Goal: Task Accomplishment & Management: Use online tool/utility

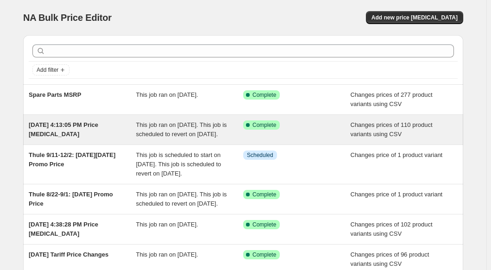
click at [196, 139] on div "This job ran on [DATE]. This job is scheduled to revert on [DATE]." at bounding box center [189, 129] width 107 height 19
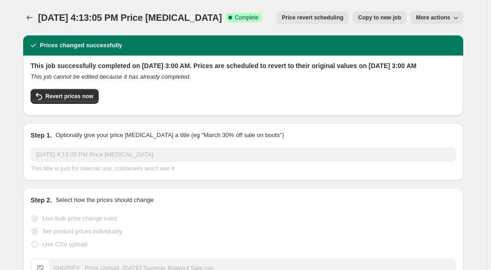
click at [460, 17] on icon "button" at bounding box center [455, 17] width 9 height 9
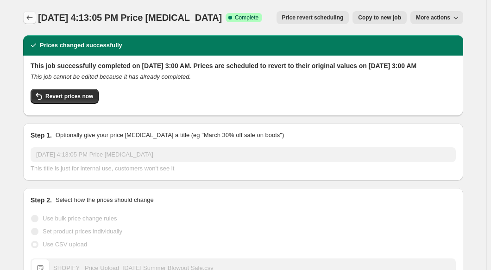
click at [30, 18] on icon "Price change jobs" at bounding box center [30, 17] width 6 height 5
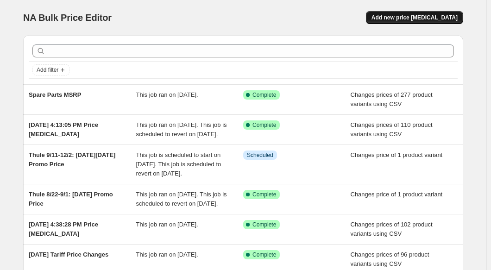
click at [450, 17] on span "Add new price [MEDICAL_DATA]" at bounding box center [415, 17] width 86 height 7
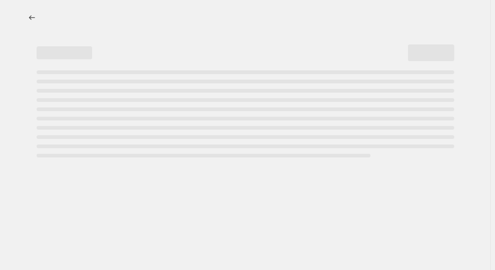
select select "percentage"
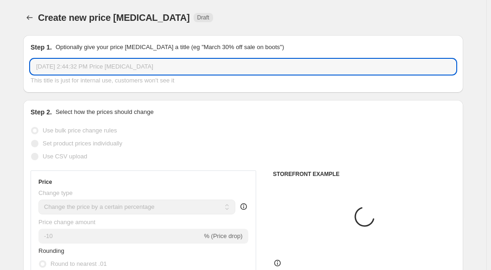
click at [116, 63] on input "[DATE] 2:44:32 PM Price [MEDICAL_DATA]" at bounding box center [243, 66] width 425 height 15
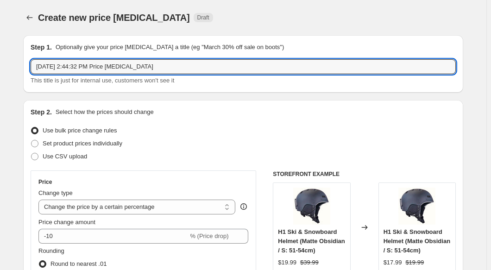
drag, startPoint x: 210, startPoint y: 66, endPoint x: -24, endPoint y: 57, distance: 234.2
click at [0, 57] on html "Home Settings Plans Skip to content Create new price [MEDICAL_DATA]. This page …" at bounding box center [245, 135] width 491 height 270
type input "Tariff Price Increases: [DATE]"
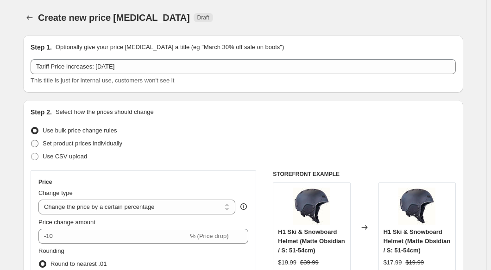
click at [99, 144] on span "Set product prices individually" at bounding box center [83, 143] width 80 height 7
click at [32, 140] on input "Set product prices individually" at bounding box center [31, 140] width 0 height 0
radio input "true"
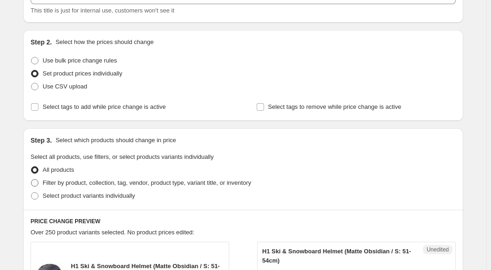
scroll to position [42, 0]
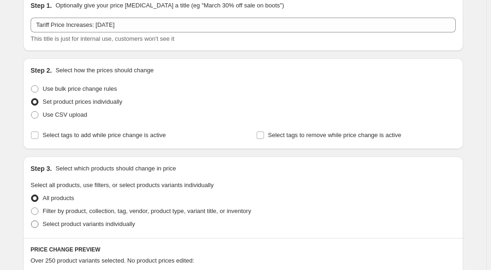
click at [93, 227] on span "Select product variants individually" at bounding box center [89, 224] width 92 height 7
click at [32, 221] on input "Select product variants individually" at bounding box center [31, 221] width 0 height 0
radio input "true"
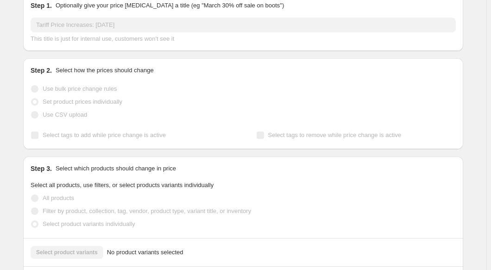
scroll to position [216, 0]
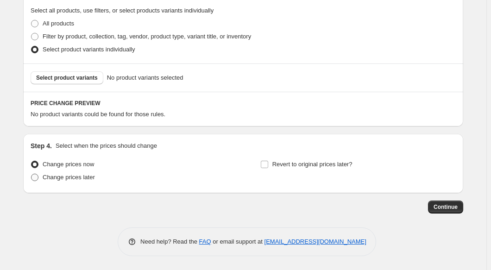
click at [59, 178] on span "Change prices later" at bounding box center [69, 177] width 52 height 7
click at [32, 174] on input "Change prices later" at bounding box center [31, 174] width 0 height 0
radio input "true"
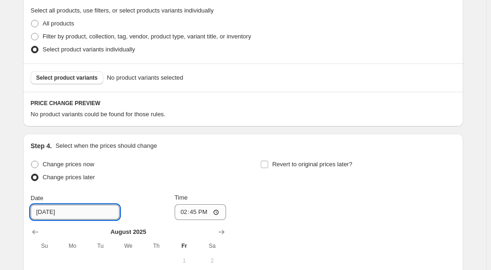
click at [51, 216] on input "[DATE]" at bounding box center [75, 212] width 89 height 15
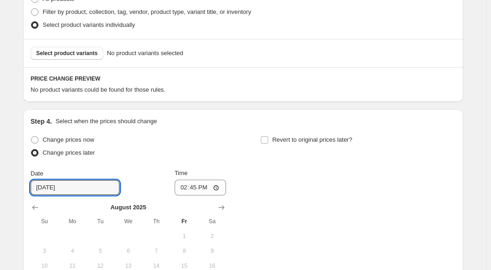
scroll to position [301, 0]
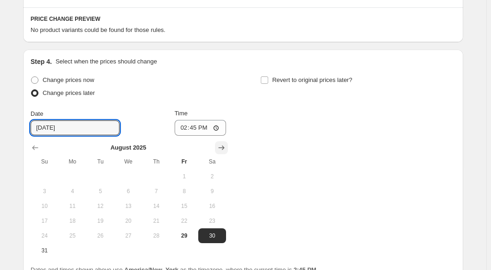
click at [222, 147] on icon "Show next month, September 2025" at bounding box center [221, 147] width 9 height 9
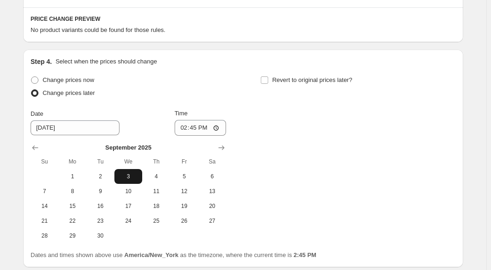
click at [133, 181] on button "3" at bounding box center [128, 176] width 28 height 15
type input "[DATE]"
click at [187, 129] on input "14:45" at bounding box center [201, 128] width 52 height 16
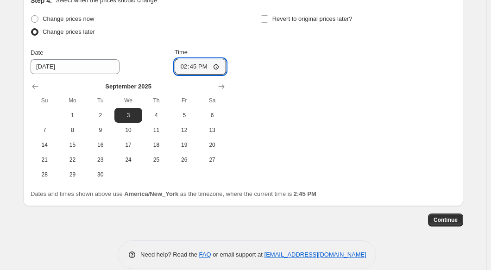
scroll to position [375, 0]
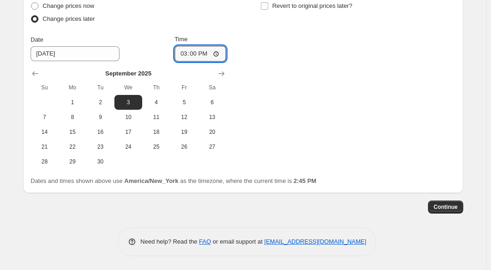
type input "03:00"
click at [301, 119] on div "Change prices now Change prices later Date [DATE] Time 03:00 [DATE] Su Mo Tu We…" at bounding box center [243, 85] width 425 height 170
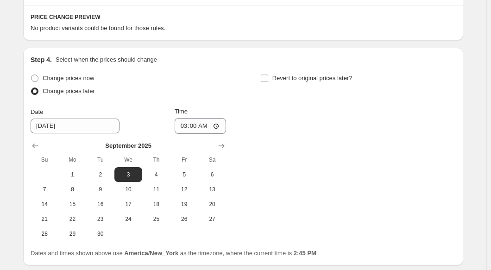
scroll to position [206, 0]
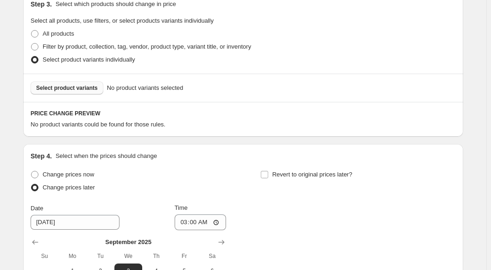
click at [73, 90] on span "Select product variants" at bounding box center [67, 87] width 62 height 7
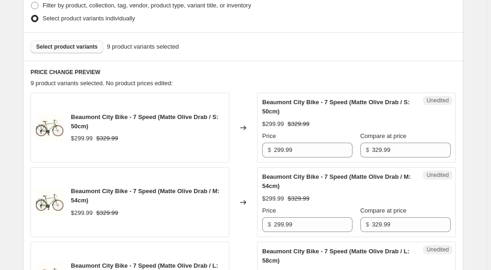
scroll to position [248, 0]
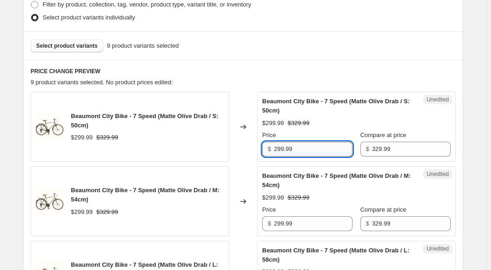
click at [310, 149] on input "299.99" at bounding box center [313, 149] width 79 height 15
paste input "$37"
type input "299.99"
click at [308, 221] on input "299.99" at bounding box center [313, 223] width 79 height 15
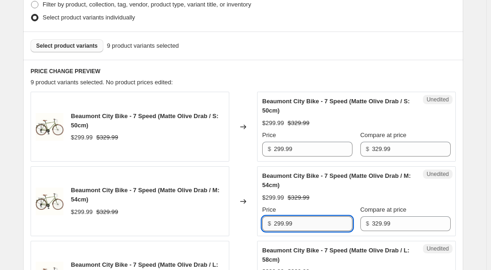
click at [308, 221] on input "299.99" at bounding box center [313, 223] width 79 height 15
paste input "$37"
type input "299.99"
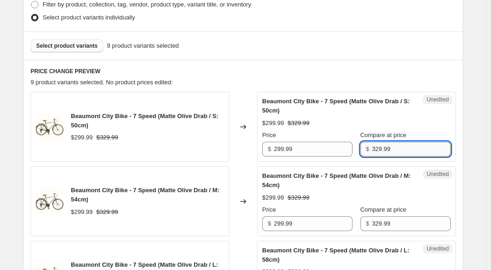
click at [379, 147] on input "329.99" at bounding box center [411, 149] width 79 height 15
click at [300, 150] on input "299.99" at bounding box center [313, 149] width 79 height 15
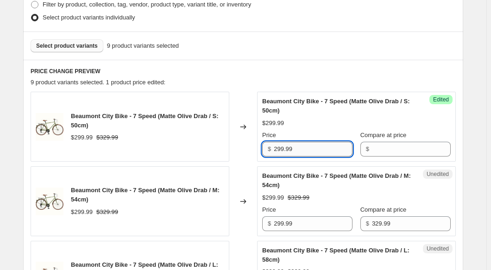
click at [300, 150] on input "299.99" at bounding box center [313, 149] width 79 height 15
paste input "$37"
type input "299.99"
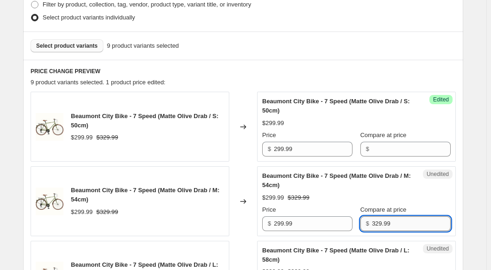
click at [381, 223] on input "329.99" at bounding box center [411, 223] width 79 height 15
click at [276, 232] on div "Unedited Beaumont City Bike - 7 Speed (Matte Olive Drab / M: 54cm) $299.99 $329…" at bounding box center [356, 201] width 199 height 70
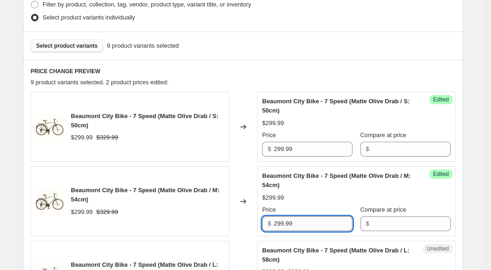
click at [280, 224] on input "299.99" at bounding box center [313, 223] width 79 height 15
paste input "$37"
type input "299.99"
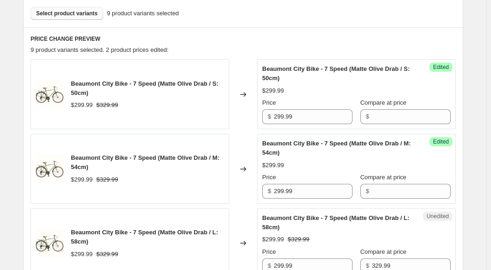
scroll to position [333, 0]
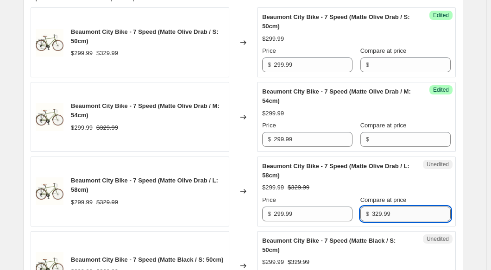
click at [394, 211] on input "329.99" at bounding box center [411, 214] width 79 height 15
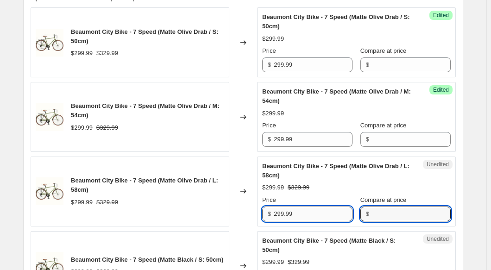
click at [325, 217] on input "299.99" at bounding box center [313, 214] width 79 height 15
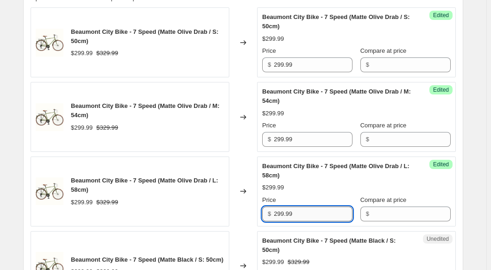
click at [325, 217] on input "299.99" at bounding box center [313, 214] width 79 height 15
paste input "$37"
type input "299.99"
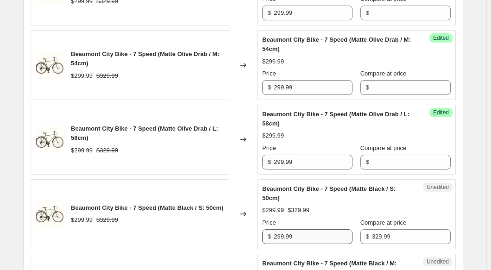
scroll to position [417, 0]
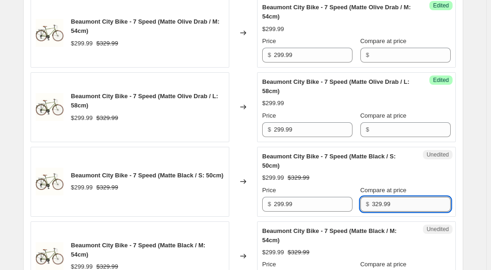
click at [390, 202] on input "329.99" at bounding box center [411, 204] width 79 height 15
click at [318, 205] on input "299.99" at bounding box center [313, 204] width 79 height 15
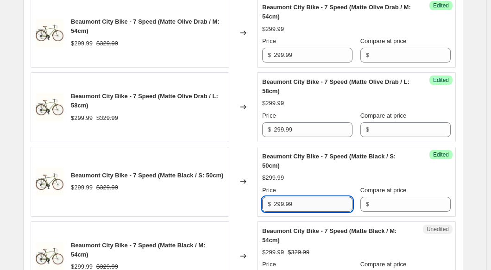
click at [318, 205] on input "299.99" at bounding box center [313, 204] width 79 height 15
paste input "$37"
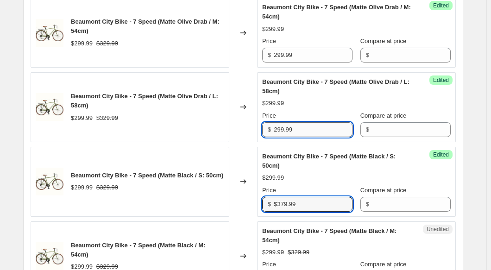
type input "299.99"
click at [318, 128] on input "299.99" at bounding box center [313, 129] width 79 height 15
paste input "$37"
type input "299.99"
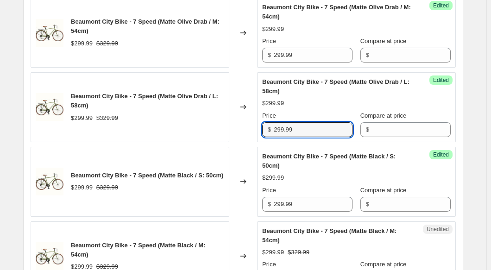
click at [482, 183] on div "Create new price [MEDICAL_DATA]. This page is ready Create new price [MEDICAL_D…" at bounding box center [243, 237] width 487 height 1308
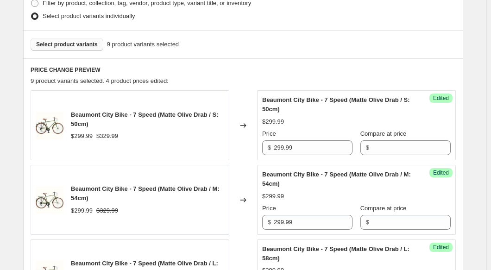
scroll to position [248, 0]
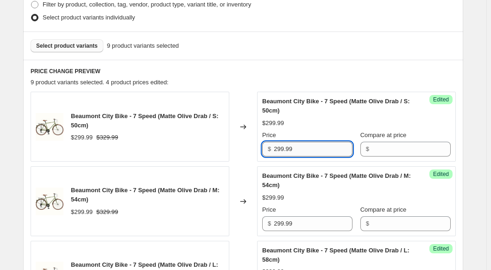
click at [316, 147] on input "299.99" at bounding box center [313, 149] width 79 height 15
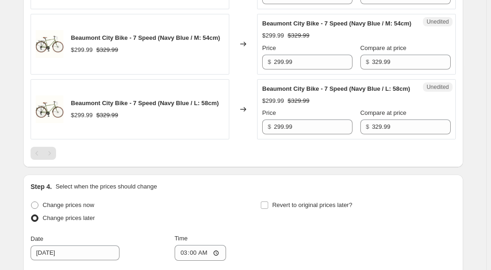
scroll to position [842, 0]
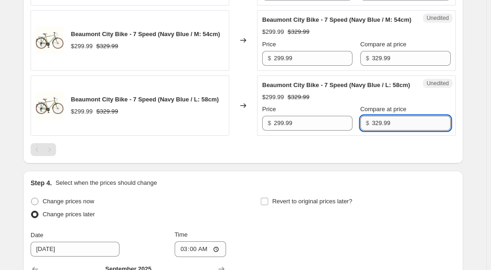
click at [419, 131] on input "329.99" at bounding box center [411, 123] width 79 height 15
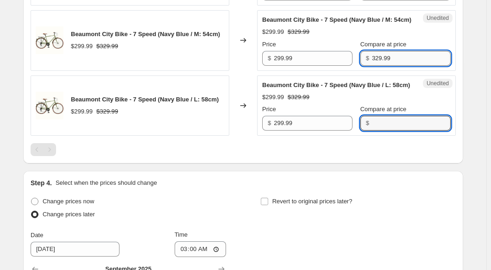
click at [405, 66] on input "329.99" at bounding box center [411, 58] width 79 height 15
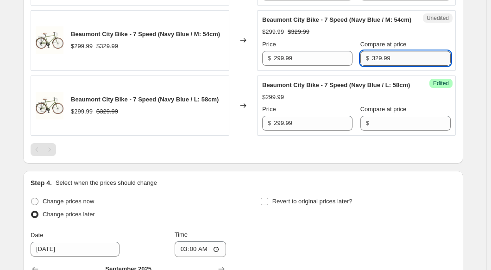
click at [405, 66] on input "329.99" at bounding box center [411, 58] width 79 height 15
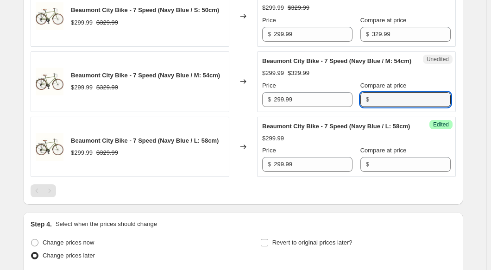
scroll to position [800, 0]
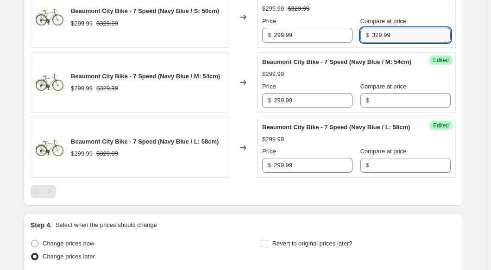
click at [399, 43] on input "329.99" at bounding box center [411, 35] width 79 height 15
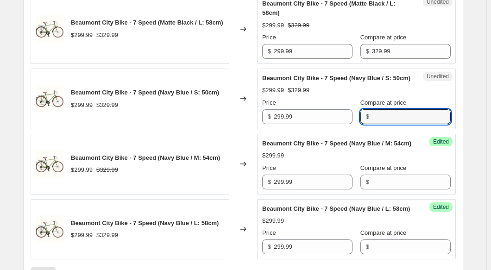
scroll to position [716, 0]
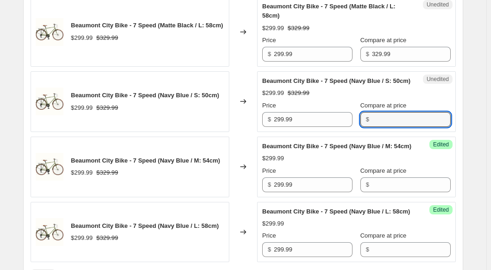
click at [396, 38] on span "Compare at price" at bounding box center [383, 40] width 46 height 7
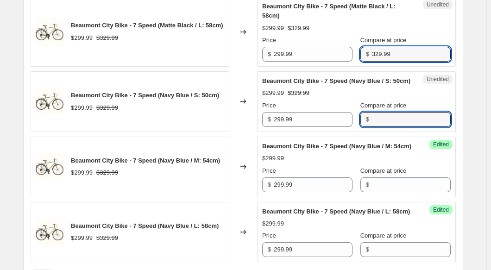
click at [396, 47] on input "329.99" at bounding box center [411, 54] width 79 height 15
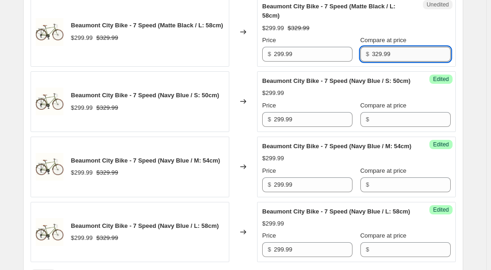
click at [396, 51] on input "329.99" at bounding box center [411, 54] width 79 height 15
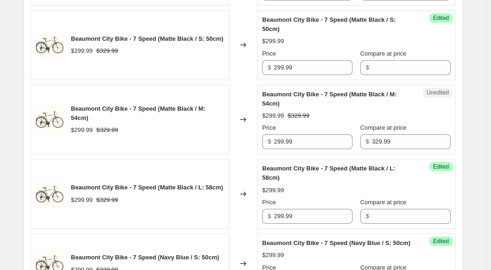
scroll to position [547, 0]
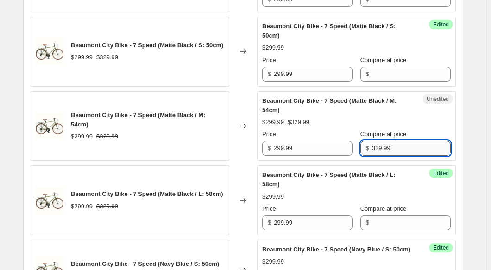
click at [391, 152] on input "329.99" at bounding box center [411, 148] width 79 height 15
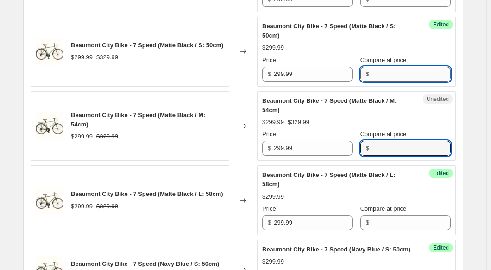
click at [392, 75] on input "Compare at price" at bounding box center [411, 74] width 79 height 15
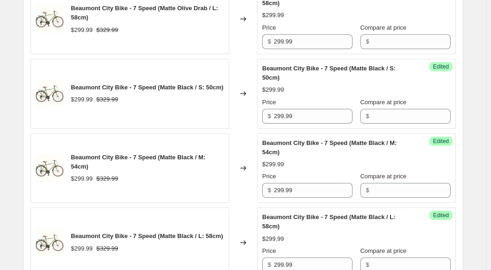
click at [470, 43] on div "Create new price [MEDICAL_DATA]. This page is ready Create new price [MEDICAL_D…" at bounding box center [243, 149] width 462 height 1308
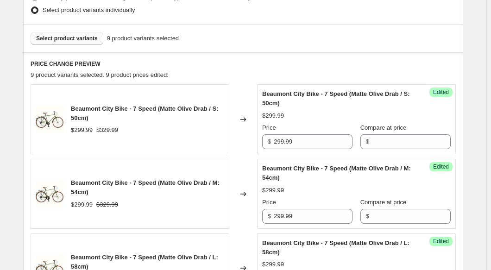
scroll to position [253, 0]
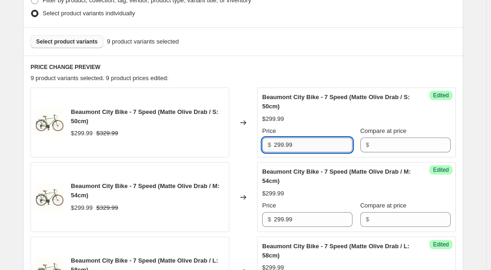
click at [316, 143] on input "299.99" at bounding box center [313, 145] width 79 height 15
type input "379.99"
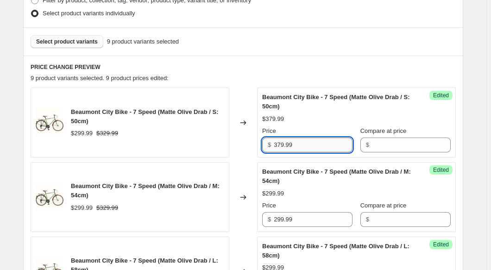
click at [310, 146] on input "379.99" at bounding box center [313, 145] width 79 height 15
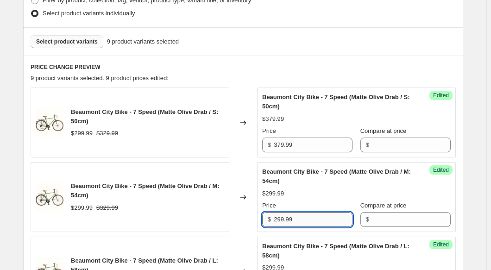
click at [315, 218] on input "299.99" at bounding box center [313, 219] width 79 height 15
paste input "37"
type input "379.99"
click at [322, 196] on div "$299.99" at bounding box center [356, 193] width 189 height 9
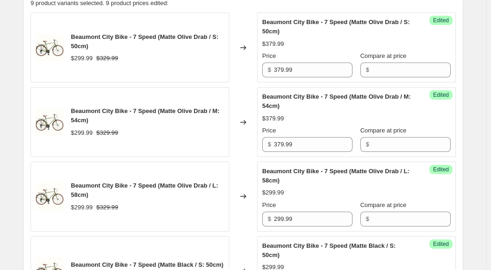
scroll to position [337, 0]
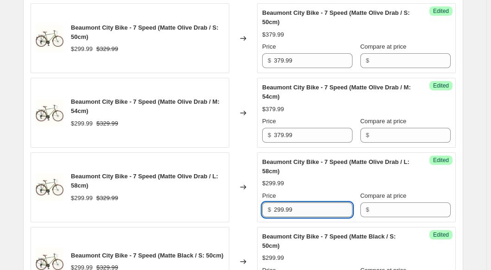
click at [321, 209] on input "299.99" at bounding box center [313, 209] width 79 height 15
paste input "37"
type input "379.99"
click at [325, 184] on div "$299.99" at bounding box center [356, 183] width 189 height 9
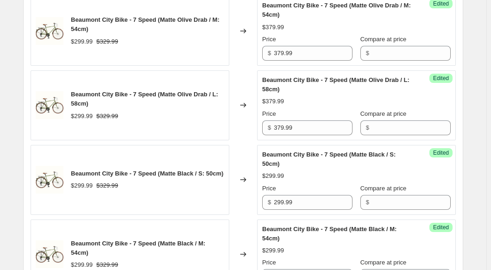
scroll to position [421, 0]
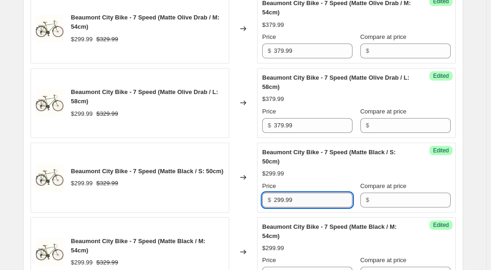
click at [316, 203] on input "299.99" at bounding box center [313, 200] width 79 height 15
paste input "37"
type input "379.99"
click at [317, 175] on div "$299.99" at bounding box center [356, 173] width 189 height 9
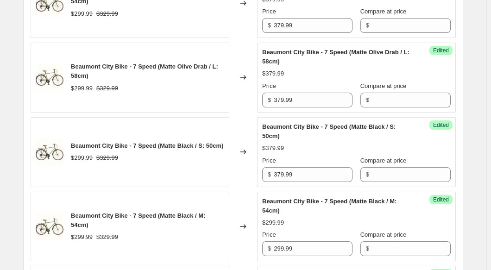
scroll to position [505, 0]
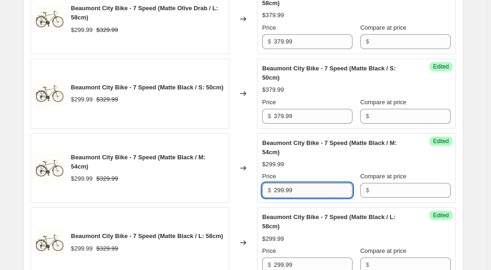
click at [314, 192] on input "299.99" at bounding box center [313, 190] width 79 height 15
paste input "37"
type input "379.99"
click at [310, 161] on div "$299.99" at bounding box center [356, 164] width 189 height 9
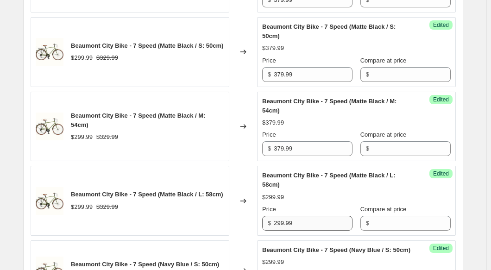
scroll to position [547, 0]
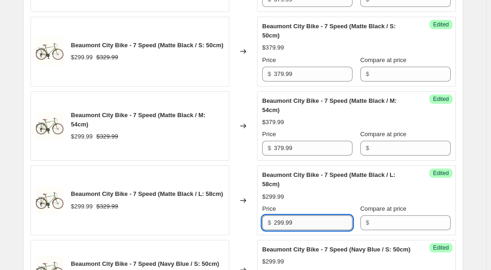
click at [308, 225] on input "299.99" at bounding box center [313, 222] width 79 height 15
paste input "37"
type input "379.99"
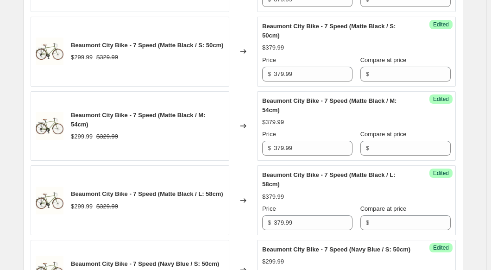
click at [314, 197] on div "$379.99" at bounding box center [356, 196] width 189 height 9
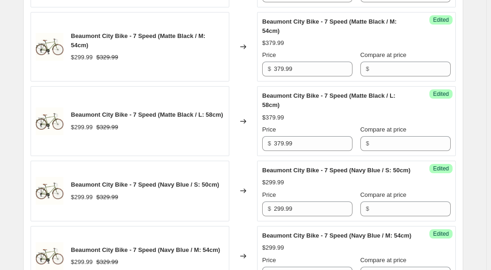
scroll to position [632, 0]
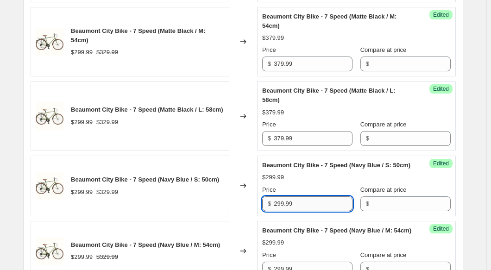
click at [309, 211] on input "299.99" at bounding box center [313, 203] width 79 height 15
paste input "37"
type input "379.99"
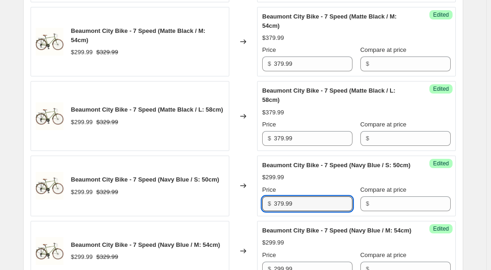
click at [310, 182] on div "$299.99" at bounding box center [356, 177] width 189 height 9
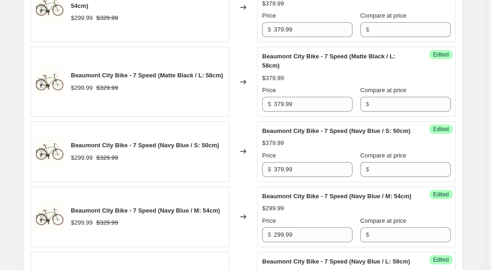
scroll to position [758, 0]
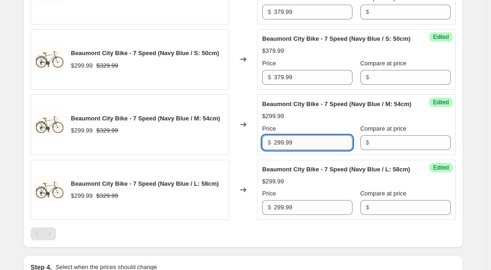
click at [301, 150] on input "299.99" at bounding box center [313, 142] width 79 height 15
click at [299, 150] on input "299.99" at bounding box center [313, 142] width 79 height 15
paste input "37"
type input "379.99"
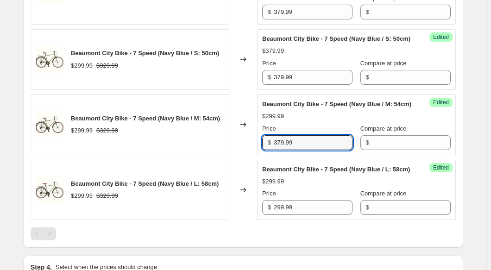
drag, startPoint x: 309, startPoint y: 143, endPoint x: 315, endPoint y: 139, distance: 6.8
click at [309, 133] on div "Price" at bounding box center [307, 128] width 90 height 9
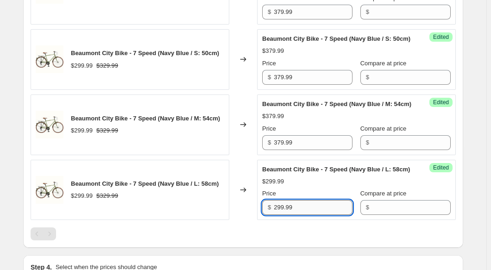
click at [318, 215] on input "299.99" at bounding box center [313, 207] width 79 height 15
paste input "37"
type input "379.99"
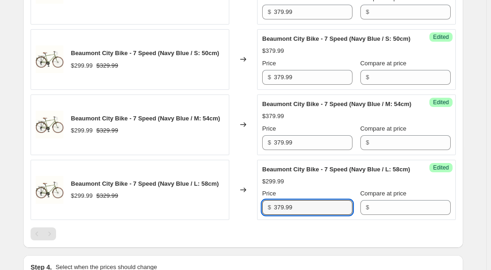
click at [314, 133] on div "Price" at bounding box center [307, 128] width 90 height 9
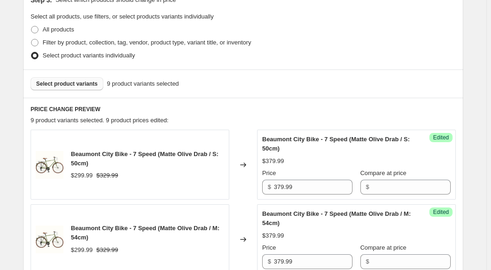
scroll to position [168, 0]
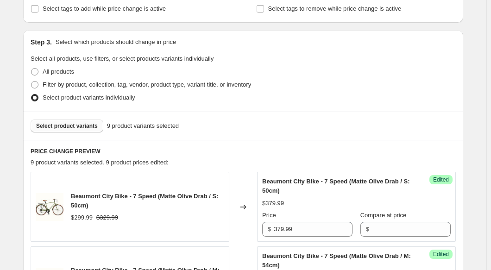
click at [422, 58] on fieldset "Select all products, use filters, or select products variants individually All …" at bounding box center [243, 79] width 425 height 50
click at [79, 123] on span "Select product variants" at bounding box center [67, 125] width 62 height 7
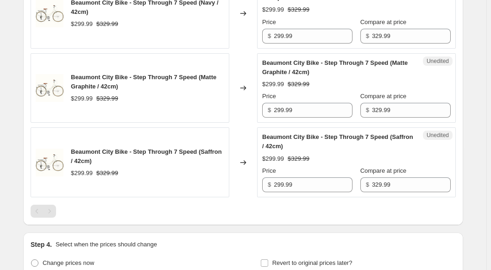
scroll to position [1264, 0]
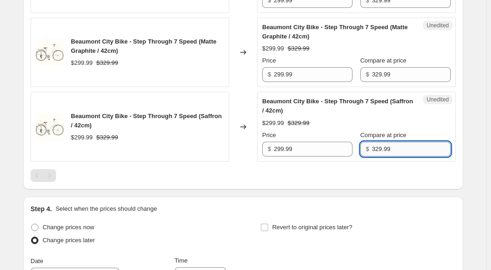
click at [383, 157] on input "329.99" at bounding box center [411, 149] width 79 height 15
click at [329, 157] on input "299.99" at bounding box center [313, 149] width 79 height 15
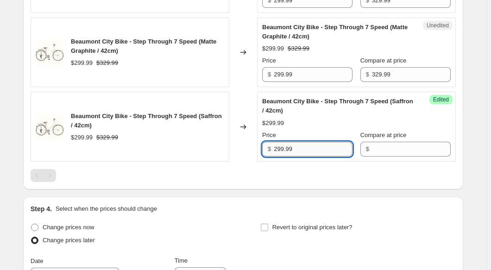
click at [329, 157] on input "299.99" at bounding box center [313, 149] width 79 height 15
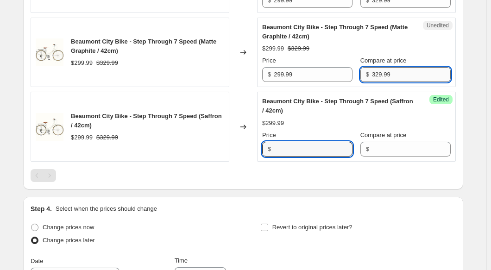
type input "299.99"
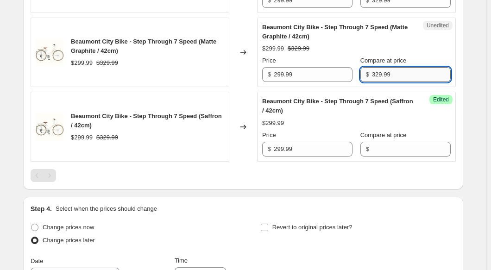
click at [388, 82] on input "329.99" at bounding box center [411, 74] width 79 height 15
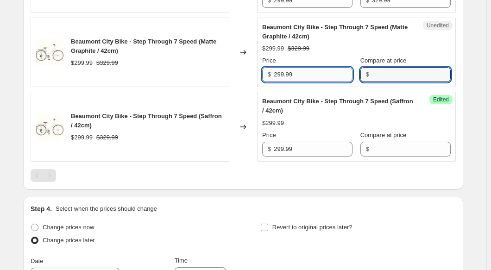
click at [308, 82] on input "299.99" at bounding box center [313, 74] width 79 height 15
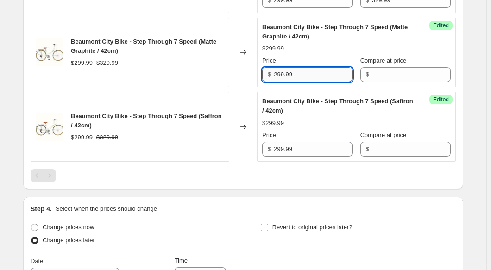
click at [308, 82] on input "299.99" at bounding box center [313, 74] width 79 height 15
type input "299.99"
click at [377, 8] on input "329.99" at bounding box center [411, 0] width 79 height 15
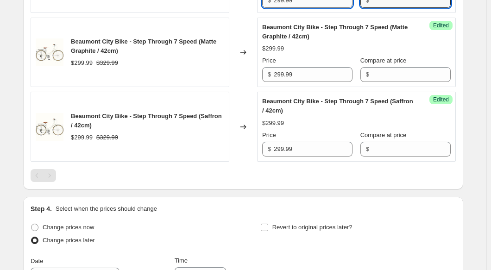
click at [297, 8] on input "299.99" at bounding box center [313, 0] width 79 height 15
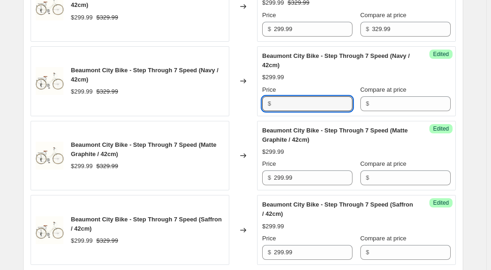
scroll to position [1137, 0]
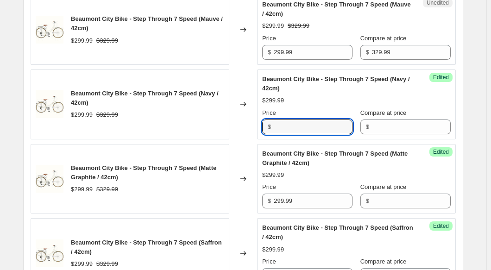
type input "299.99"
click at [389, 139] on div "Success Edited Beaumont City Bike - Step Through 7 Speed (Navy / 42cm) $299.99 …" at bounding box center [356, 105] width 199 height 70
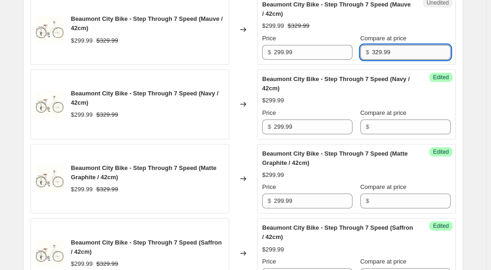
click at [392, 60] on input "329.99" at bounding box center [411, 52] width 79 height 15
click at [313, 134] on input "299.99" at bounding box center [313, 127] width 79 height 15
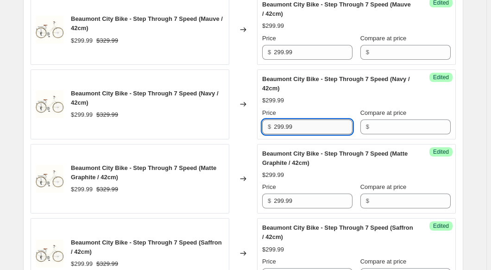
click at [313, 134] on input "299.99" at bounding box center [313, 127] width 79 height 15
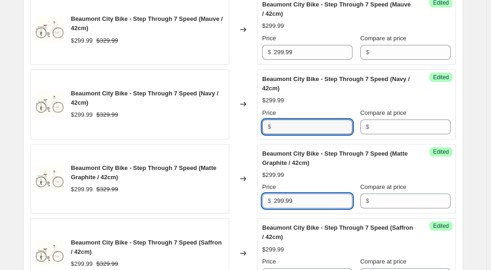
type input "299.99"
click at [282, 209] on input "299.99" at bounding box center [313, 201] width 79 height 15
type input "299.99"
click at [288, 134] on input "299.99" at bounding box center [313, 127] width 79 height 15
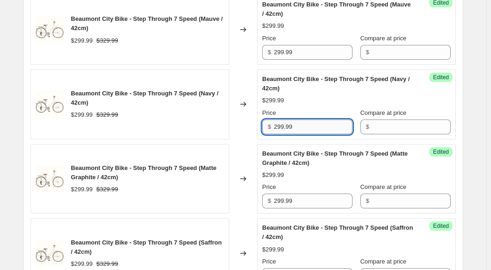
click at [288, 134] on input "299.99" at bounding box center [313, 127] width 79 height 15
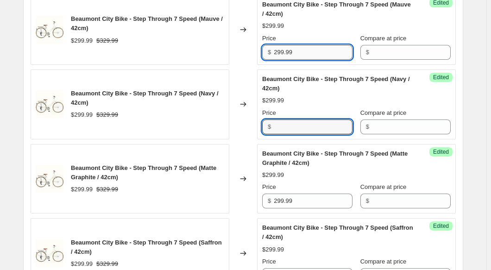
type input "299.99"
click at [300, 60] on input "299.99" at bounding box center [313, 52] width 79 height 15
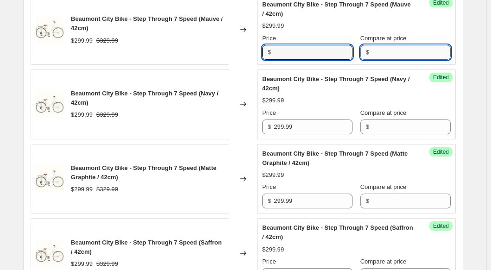
type input "299.99"
click at [387, 60] on input "Compare at price" at bounding box center [411, 52] width 79 height 15
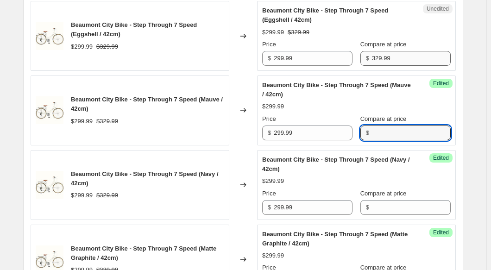
scroll to position [1053, 0]
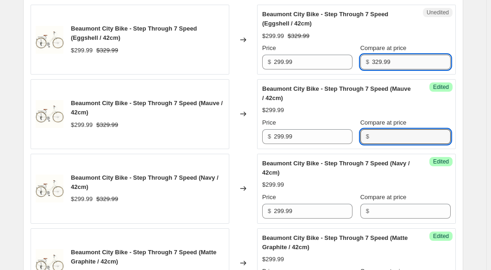
click at [392, 70] on input "329.99" at bounding box center [411, 62] width 79 height 15
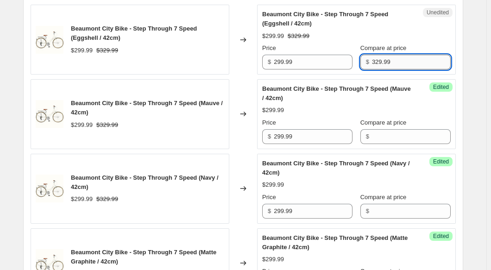
click at [392, 70] on input "329.99" at bounding box center [411, 62] width 79 height 15
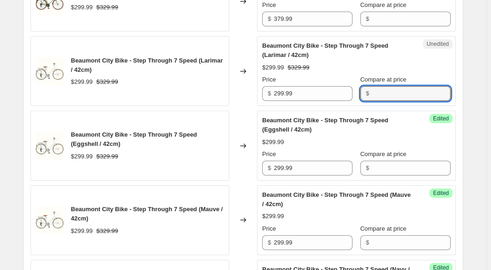
scroll to position [885, 0]
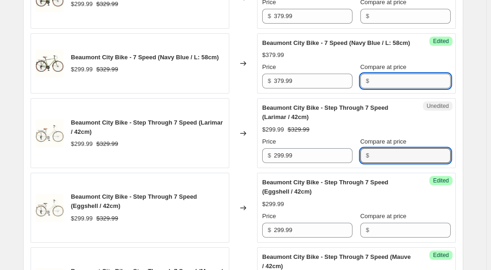
click at [387, 89] on input "Compare at price" at bounding box center [411, 81] width 79 height 15
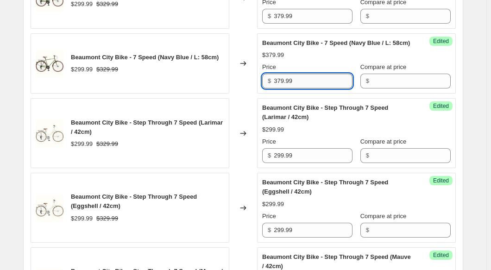
click at [298, 89] on input "379.99" at bounding box center [313, 81] width 79 height 15
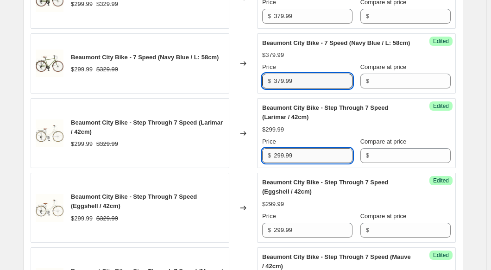
click at [296, 163] on input "299.99" at bounding box center [313, 155] width 79 height 15
paste input "379.99"
click at [296, 163] on input "299.99379.99" at bounding box center [313, 155] width 79 height 15
paste input "text"
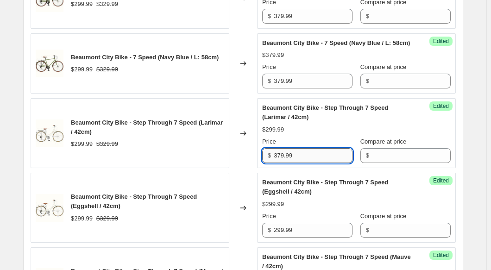
click at [325, 163] on input "379.99" at bounding box center [313, 155] width 79 height 15
type input "379.99"
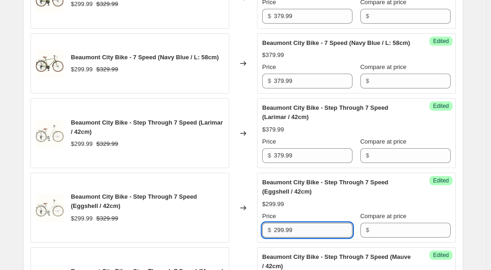
click at [309, 238] on input "299.99" at bounding box center [313, 230] width 79 height 15
click at [307, 238] on input "299.99" at bounding box center [313, 230] width 79 height 15
paste input "37"
type input "379.99"
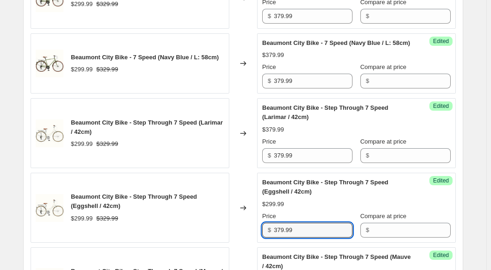
click at [321, 235] on div "Beaumont City Bike - Step Through 7 Speed (Eggshell / 42cm) $299.99 Price $ 379…" at bounding box center [356, 208] width 189 height 60
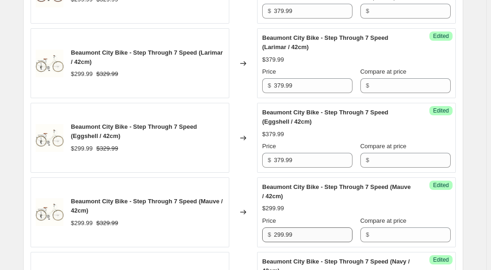
scroll to position [968, 0]
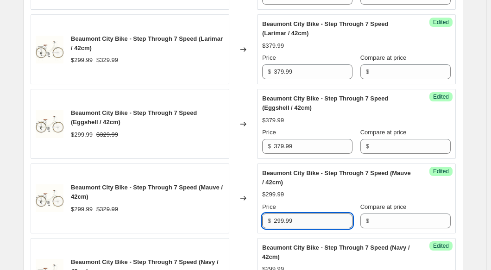
click at [307, 228] on input "299.99" at bounding box center [313, 221] width 79 height 15
paste input "37"
type input "379.99"
click at [310, 228] on div "Beaumont City Bike - Step Through 7 Speed (Mauve / 42cm) $299.99 Price $ 379.99…" at bounding box center [356, 199] width 189 height 60
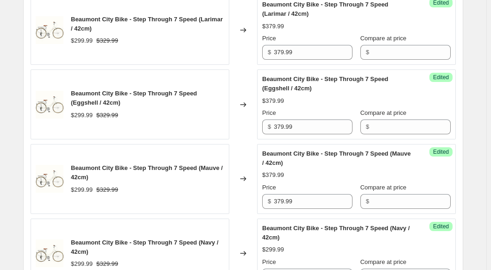
scroll to position [1095, 0]
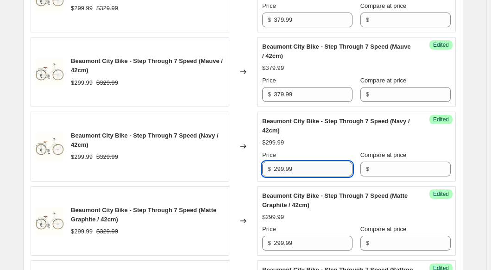
click at [312, 177] on input "299.99" at bounding box center [313, 169] width 79 height 15
paste input "37"
type input "379.99"
click at [315, 147] on div "$379.99" at bounding box center [356, 142] width 189 height 9
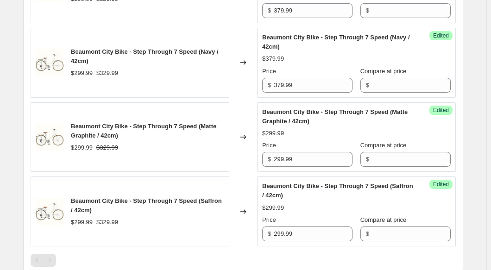
scroll to position [1179, 0]
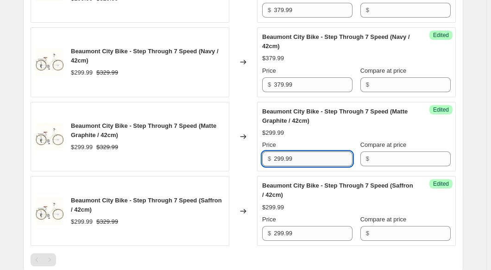
click at [305, 166] on input "299.99" at bounding box center [313, 159] width 79 height 15
paste input "37"
type input "379.99"
click at [312, 138] on div "$299.99" at bounding box center [356, 132] width 189 height 9
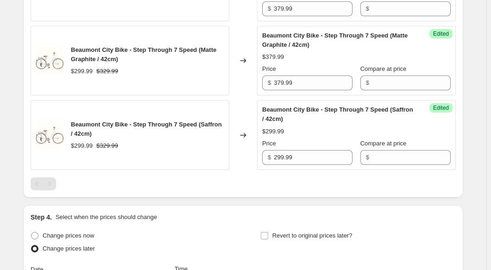
scroll to position [1264, 0]
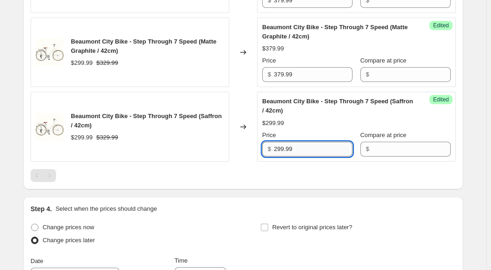
click at [298, 157] on input "299.99" at bounding box center [313, 149] width 79 height 15
paste input "37"
type input "379.99"
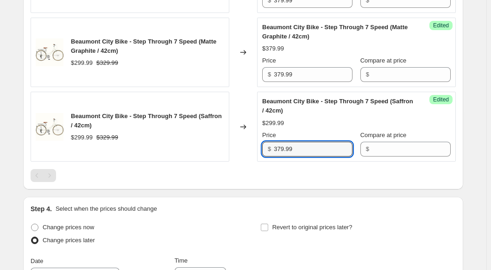
drag, startPoint x: 304, startPoint y: 154, endPoint x: 337, endPoint y: 147, distance: 33.6
click at [304, 154] on div "Beaumont City Bike - Step Through 7 Speed (Saffron / 42cm) $299.99 Price $ 379.…" at bounding box center [356, 127] width 189 height 60
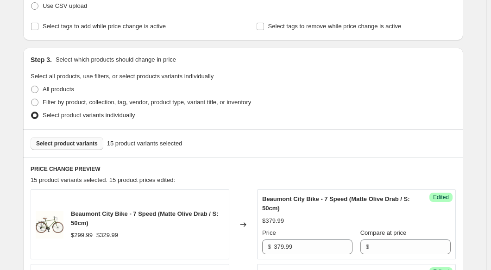
scroll to position [126, 0]
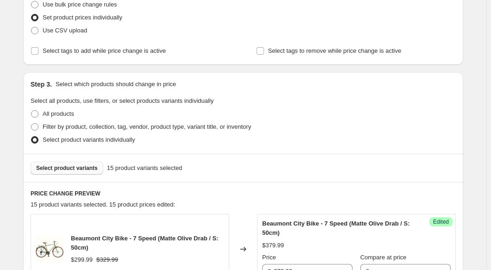
click at [44, 167] on span "Select product variants" at bounding box center [67, 167] width 62 height 7
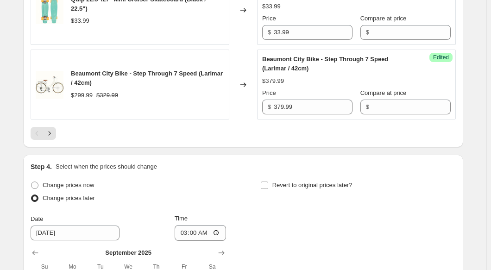
scroll to position [1631, 0]
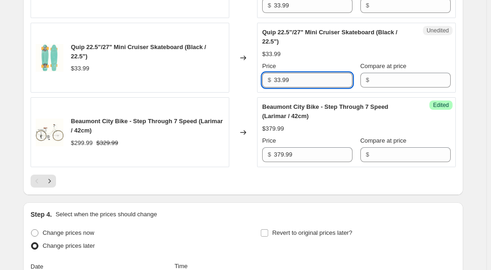
click at [298, 88] on input "33.99" at bounding box center [313, 80] width 79 height 15
paste input "$35"
type input "33.99"
click at [317, 13] on input "33.99" at bounding box center [313, 5] width 79 height 15
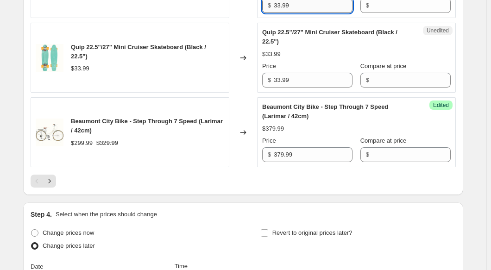
click at [317, 13] on input "33.99" at bounding box center [313, 5] width 79 height 15
paste input "$35"
type input "33.99"
click at [317, 46] on div "Quip 22.5"/27" Mini Cruiser Skateboard (Black / 22.5")" at bounding box center [338, 37] width 152 height 19
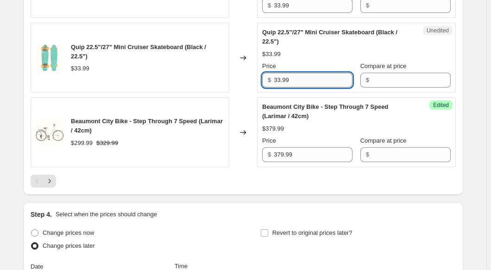
click at [310, 88] on input "33.99" at bounding box center [313, 80] width 79 height 15
click at [314, 93] on div "Unedited Quip 22.5"/27" Mini Cruiser Skateboard (Black / 22.5") $33.99 Price $ …" at bounding box center [356, 58] width 199 height 70
click at [308, 88] on input "33.99" at bounding box center [313, 80] width 79 height 15
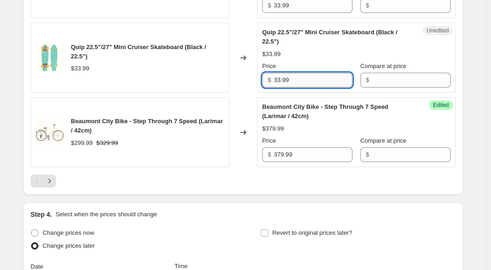
paste input "5"
type input "35.99"
click at [312, 85] on div "Quip 22.5"/27" Mini Cruiser Skateboard (Black / 22.5") $33.99 Price $ 35.99 Com…" at bounding box center [356, 58] width 189 height 60
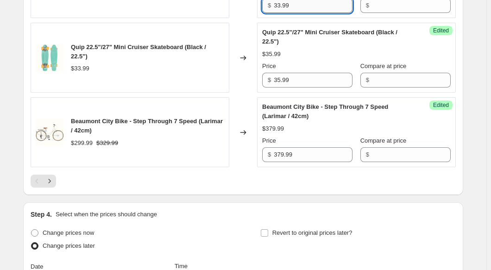
click at [308, 13] on input "33.99" at bounding box center [313, 5] width 79 height 15
paste input "5"
type input "35.99"
click at [310, 46] on div "Quip 22.5"/27" Mini Cruiser Skateboard (Black / 22.5")" at bounding box center [338, 37] width 152 height 19
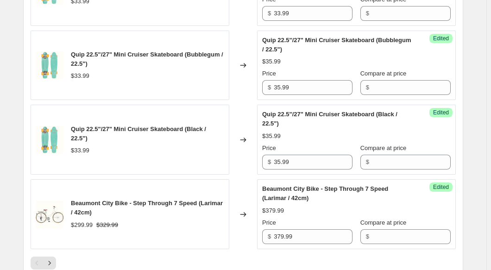
scroll to position [1546, 0]
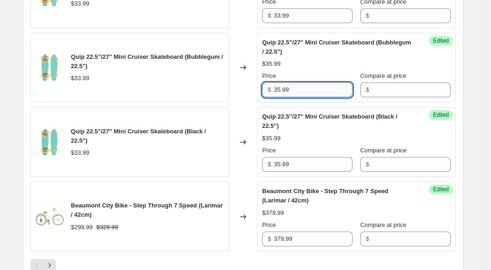
click at [296, 97] on input "35.99" at bounding box center [313, 89] width 79 height 15
click at [295, 97] on input "35.99" at bounding box center [313, 89] width 79 height 15
click at [321, 69] on div "$35.99" at bounding box center [356, 63] width 189 height 9
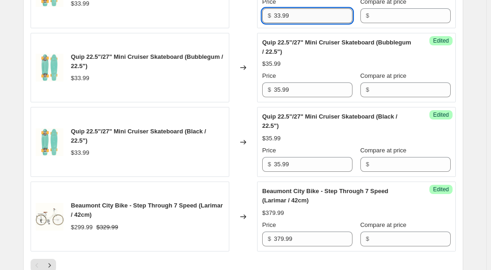
click at [308, 23] on input "33.99" at bounding box center [313, 15] width 79 height 15
paste input "5"
type input "35.99"
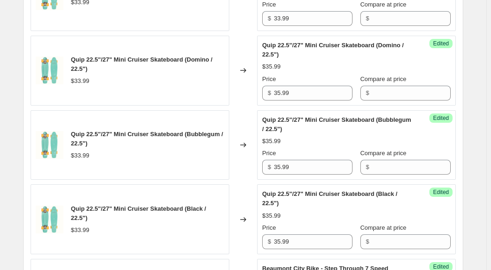
scroll to position [1462, 0]
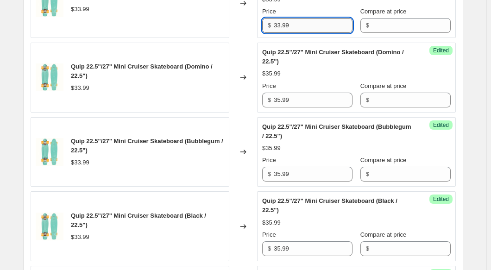
click at [291, 33] on input "33.99" at bounding box center [313, 25] width 79 height 15
paste input "5"
type input "35.99"
click at [305, 32] on div "Quip 22.5"/27" Mini Cruiser Skateboard (Navy / 22.5") $33.99 Price $ 35.99 Comp…" at bounding box center [356, 3] width 189 height 60
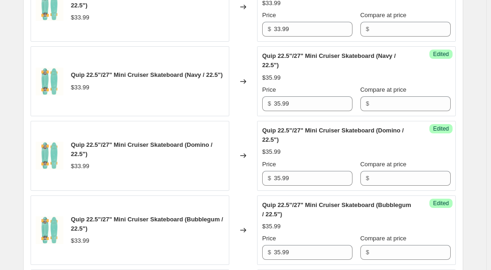
scroll to position [1378, 0]
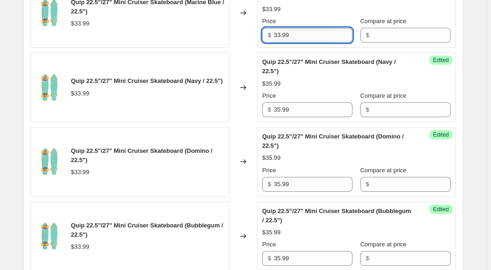
click at [300, 43] on input "33.99" at bounding box center [313, 35] width 79 height 15
paste input "5"
type input "35.99"
click at [306, 26] on div "Price" at bounding box center [307, 21] width 90 height 9
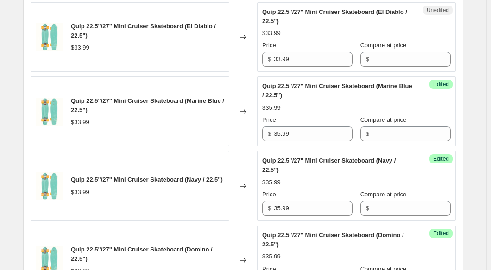
scroll to position [1251, 0]
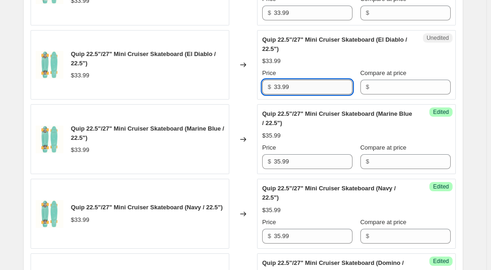
click at [297, 95] on input "33.99" at bounding box center [313, 87] width 79 height 15
paste input "5"
type input "35.99"
click at [306, 66] on div "$33.99" at bounding box center [356, 61] width 189 height 9
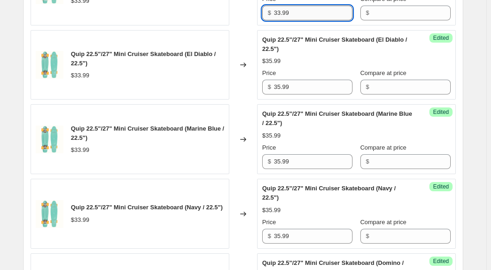
click at [307, 20] on input "33.99" at bounding box center [313, 13] width 79 height 15
paste input "5"
type input "35.99"
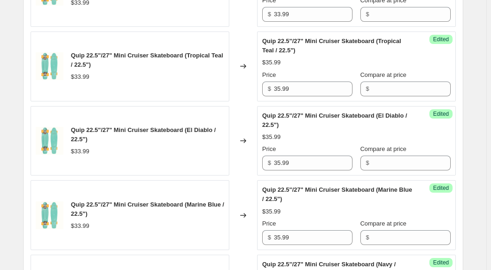
scroll to position [1167, 0]
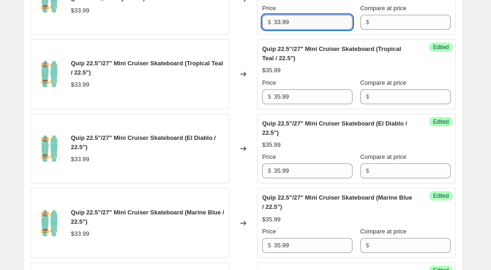
click at [297, 30] on input "33.99" at bounding box center [313, 22] width 79 height 15
paste input "5"
type input "35.99"
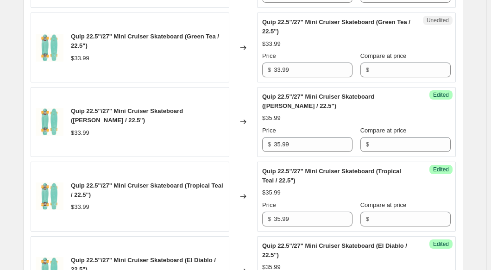
scroll to position [1041, 0]
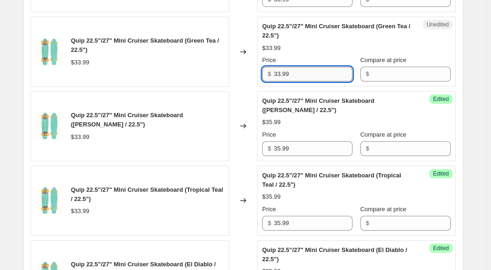
click at [291, 82] on input "33.99" at bounding box center [313, 74] width 79 height 15
paste input "5"
type input "35.99"
click at [324, 53] on div "$33.99" at bounding box center [356, 48] width 189 height 9
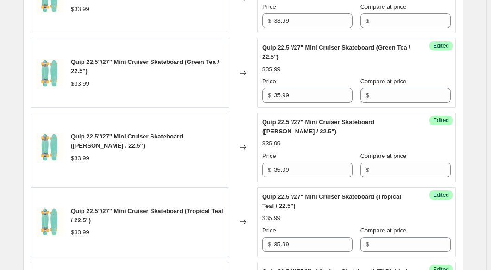
scroll to position [956, 0]
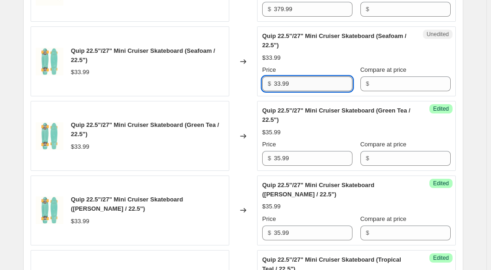
click at [303, 91] on input "33.99" at bounding box center [313, 83] width 79 height 15
paste input "5"
type input "35.99"
click at [311, 63] on div "$33.99" at bounding box center [356, 57] width 189 height 9
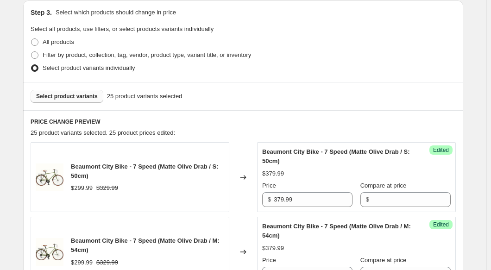
scroll to position [198, 0]
click at [83, 96] on span "Select product variants" at bounding box center [67, 95] width 62 height 7
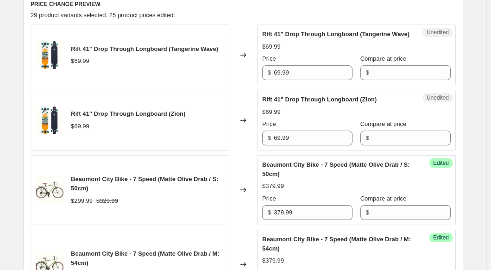
scroll to position [324, 0]
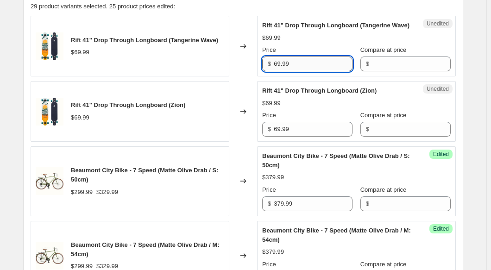
click at [300, 71] on input "69.99" at bounding box center [313, 64] width 79 height 15
paste input "7"
type input "79.99"
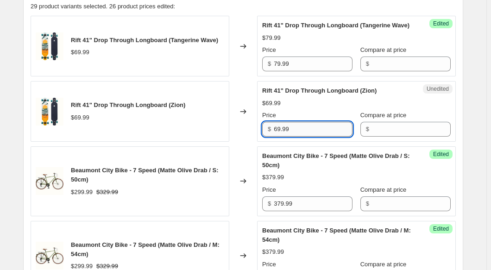
click at [298, 137] on input "69.99" at bounding box center [313, 129] width 79 height 15
click at [297, 137] on input "69.99" at bounding box center [313, 129] width 79 height 15
paste input "7"
type input "79.99"
click at [295, 211] on input "379.99" at bounding box center [313, 203] width 79 height 15
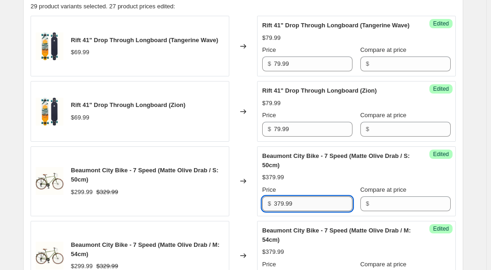
click at [295, 211] on input "379.99" at bounding box center [313, 203] width 79 height 15
click at [314, 181] on div "$379.99" at bounding box center [356, 177] width 189 height 9
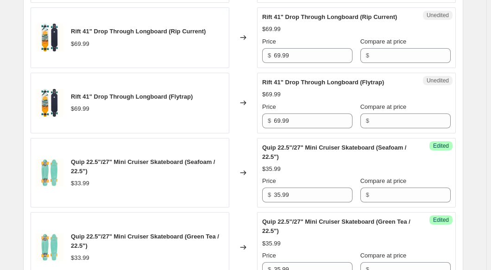
scroll to position [1041, 0]
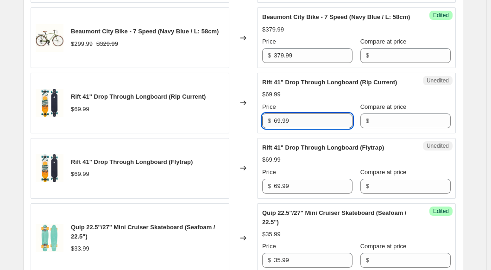
click at [304, 128] on input "69.99" at bounding box center [313, 121] width 79 height 15
paste input "7"
type input "79.99"
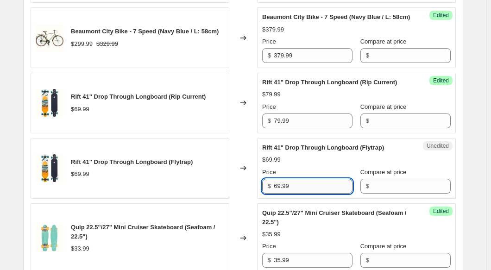
click at [293, 194] on input "69.99" at bounding box center [313, 186] width 79 height 15
paste input "7"
type input "79.99"
click at [458, 207] on div "PRICE CHANGE PREVIEW 29 product variants selected. 28 product prices edited: Ri…" at bounding box center [243, 7] width 440 height 1480
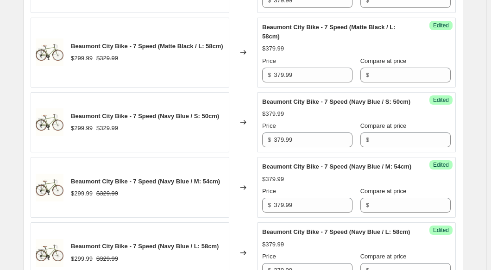
scroll to position [788, 0]
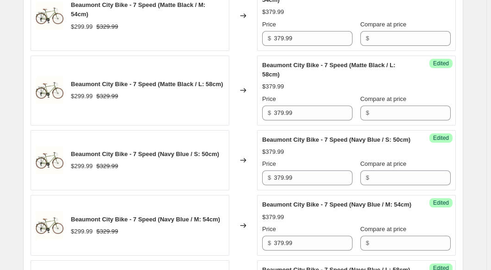
click at [474, 120] on div "Create new price [MEDICAL_DATA]. This page is ready Create new price [MEDICAL_D…" at bounding box center [243, 257] width 462 height 2091
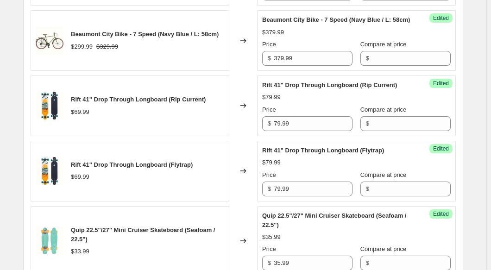
scroll to position [234, 0]
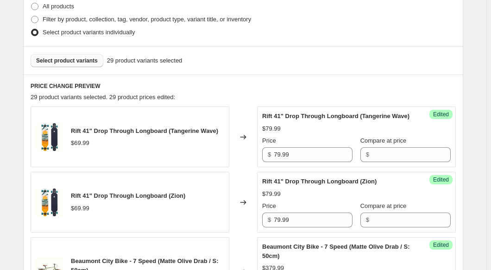
click at [55, 64] on span "Select product variants" at bounding box center [67, 60] width 62 height 7
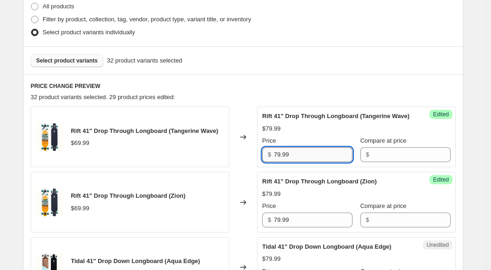
click at [303, 162] on input "79.99" at bounding box center [313, 154] width 79 height 15
paste input "8"
type input "89.99"
click at [315, 133] on div "$79.99" at bounding box center [356, 128] width 189 height 9
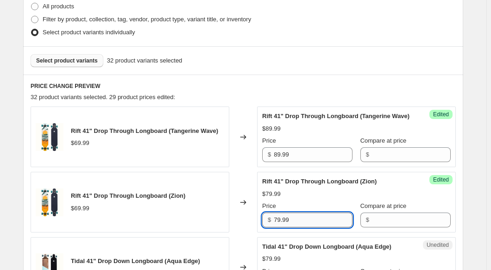
click at [294, 227] on input "79.99" at bounding box center [313, 220] width 79 height 15
paste input "8"
type input "89.99"
click at [316, 145] on div "Price" at bounding box center [307, 140] width 90 height 9
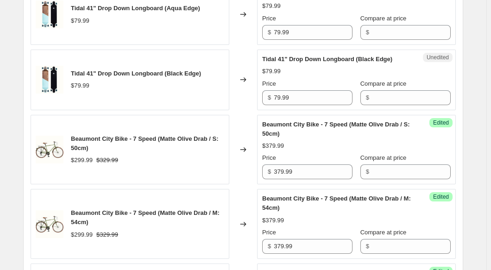
scroll to position [303, 0]
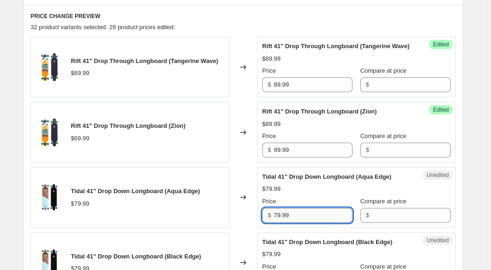
click at [308, 223] on input "79.99" at bounding box center [313, 215] width 79 height 15
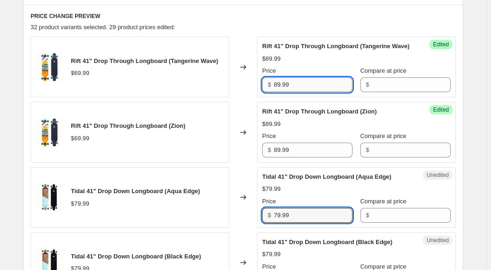
click at [293, 92] on input "89.99" at bounding box center [313, 84] width 79 height 15
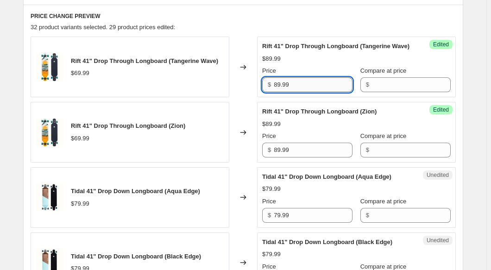
paste input "7"
type input "79.99"
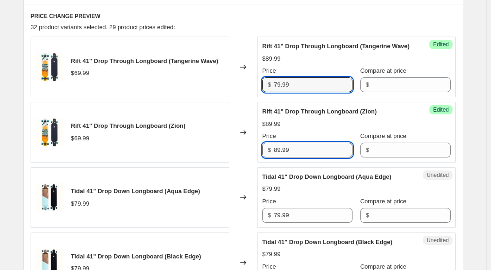
click at [293, 157] on input "89.99" at bounding box center [313, 150] width 79 height 15
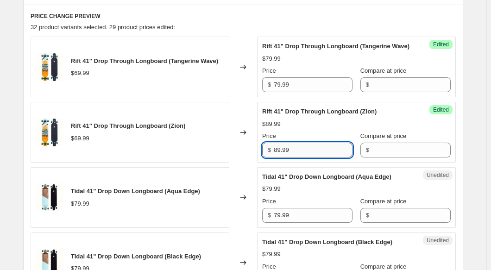
paste input "7"
type input "79.99"
click at [312, 129] on div "$89.99" at bounding box center [356, 124] width 189 height 9
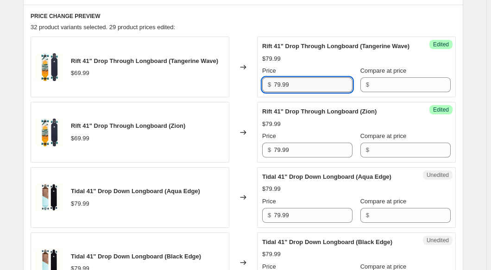
drag, startPoint x: 303, startPoint y: 91, endPoint x: 303, endPoint y: 98, distance: 7.4
click at [303, 91] on input "79.99" at bounding box center [313, 84] width 79 height 15
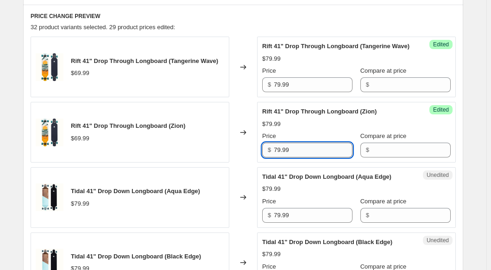
click at [307, 158] on input "79.99" at bounding box center [313, 150] width 79 height 15
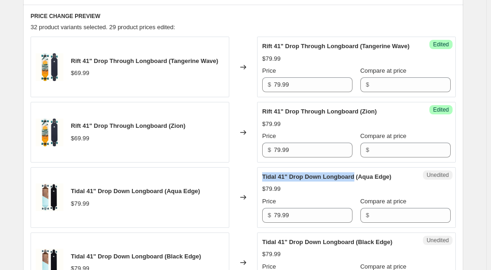
drag, startPoint x: 355, startPoint y: 185, endPoint x: 264, endPoint y: 186, distance: 91.3
click at [264, 186] on div "Unedited Tidal 41" Drop Down Longboard (Aqua Edge) $79.99 Price $ 79.99 Compare…" at bounding box center [356, 197] width 199 height 61
copy span "Tidal 41" Drop Down Longboard"
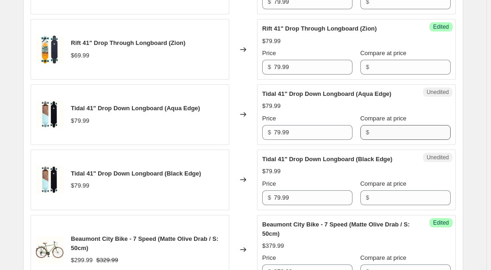
scroll to position [388, 0]
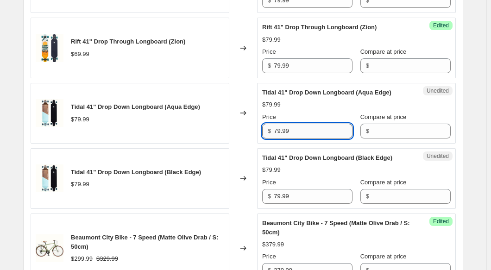
click at [300, 139] on input "79.99" at bounding box center [313, 131] width 79 height 15
paste input "8"
type input "89.99"
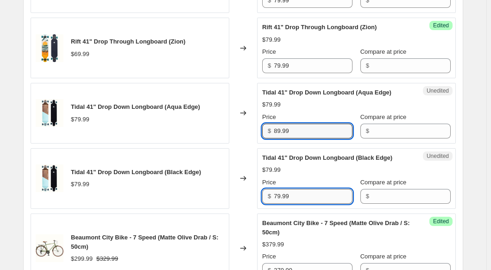
click at [302, 204] on input "79.99" at bounding box center [313, 196] width 79 height 15
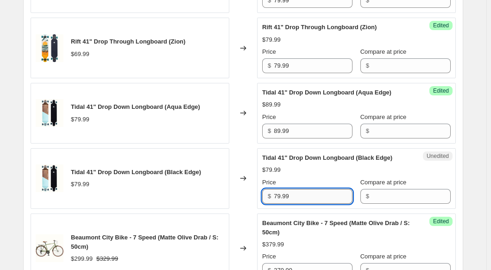
click at [302, 204] on input "79.99" at bounding box center [313, 196] width 79 height 15
paste input "8"
type input "89.99"
click at [312, 175] on div "$79.99" at bounding box center [356, 169] width 189 height 9
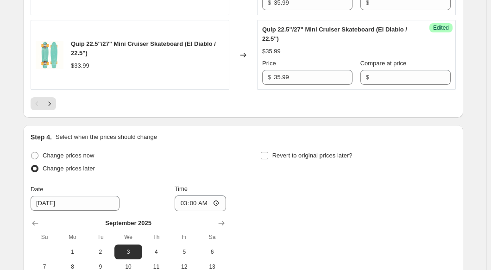
scroll to position [1584, 0]
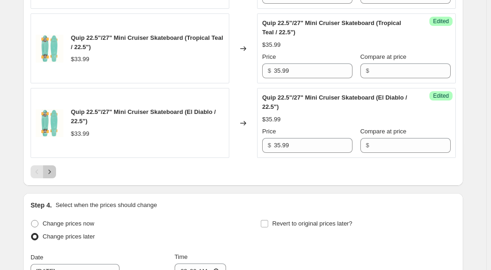
click at [51, 174] on icon "Next" at bounding box center [50, 172] width 2 height 4
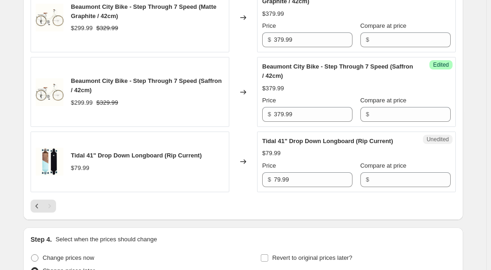
scroll to position [1026, 0]
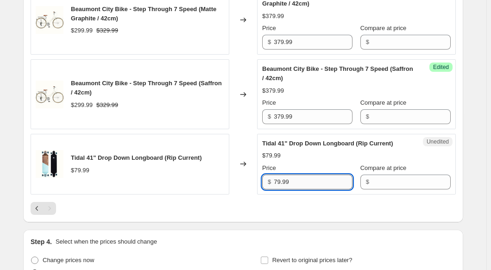
click at [312, 182] on input "79.99" at bounding box center [313, 182] width 79 height 15
paste input "8"
type input "89.99"
click at [317, 202] on div at bounding box center [243, 208] width 425 height 13
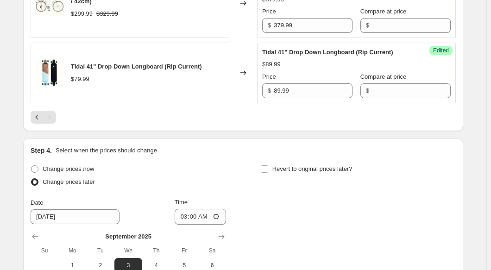
scroll to position [1110, 0]
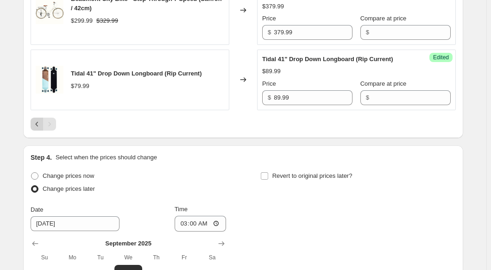
click at [40, 122] on icon "Previous" at bounding box center [36, 124] width 9 height 9
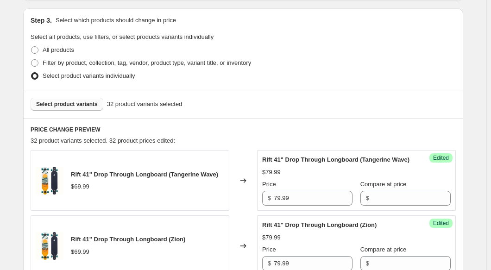
scroll to position [183, 0]
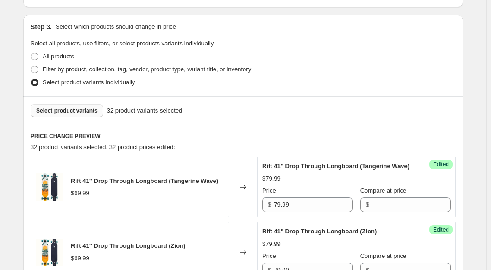
click at [82, 114] on button "Select product variants" at bounding box center [67, 110] width 73 height 13
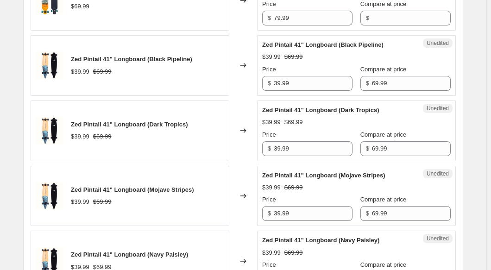
scroll to position [436, 0]
drag, startPoint x: 113, startPoint y: 66, endPoint x: 72, endPoint y: 66, distance: 40.3
click at [72, 66] on div "Zed Pintail 41" Longboard (Black Pipeline) $39.99 $69.99" at bounding box center [130, 65] width 199 height 61
copy span "Zed Pintail 41"
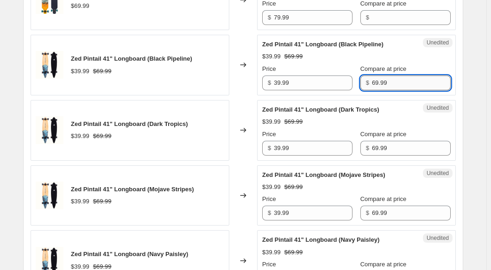
click at [418, 89] on input "69.99" at bounding box center [411, 83] width 79 height 15
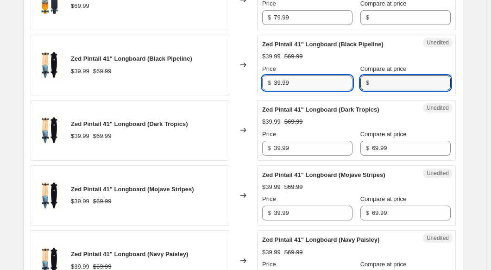
click at [325, 90] on input "39.99" at bounding box center [313, 83] width 79 height 15
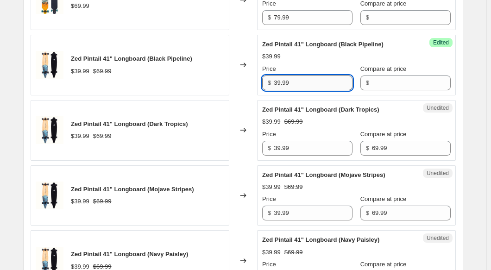
click at [325, 90] on input "39.99" at bounding box center [313, 83] width 79 height 15
paste input "7"
type input "79.99"
click at [400, 155] on input "69.99" at bounding box center [411, 148] width 79 height 15
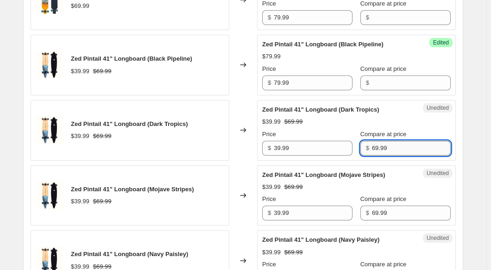
click at [400, 155] on input "69.99" at bounding box center [411, 148] width 79 height 15
click at [328, 156] on input "39.99" at bounding box center [313, 148] width 79 height 15
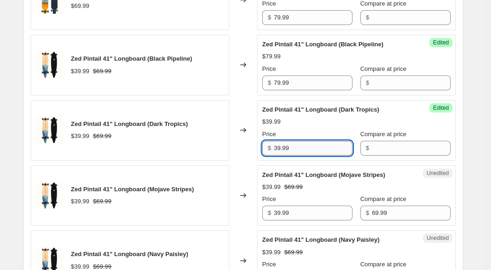
click at [328, 156] on input "39.99" at bounding box center [313, 148] width 79 height 15
paste input "7"
type input "79.99"
click at [407, 221] on input "69.99" at bounding box center [411, 213] width 79 height 15
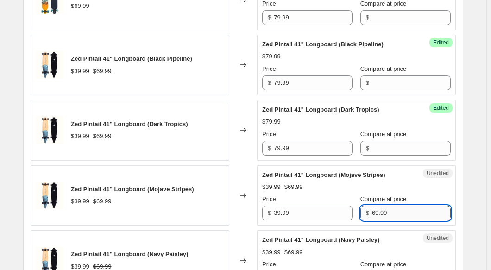
click at [407, 221] on input "69.99" at bounding box center [411, 213] width 79 height 15
click at [321, 221] on input "39.99" at bounding box center [313, 213] width 79 height 15
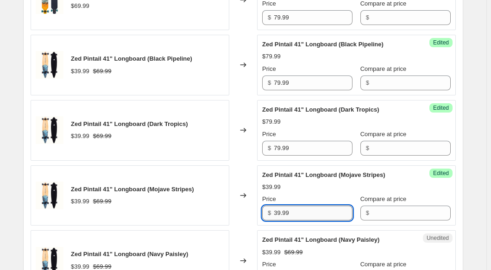
click at [321, 221] on input "39.99" at bounding box center [313, 213] width 79 height 15
paste input "7"
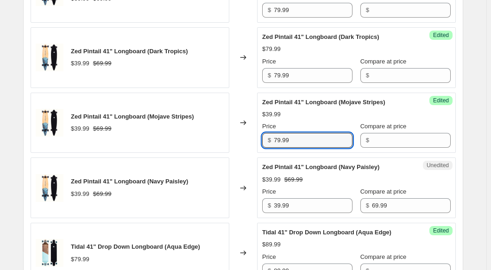
scroll to position [563, 0]
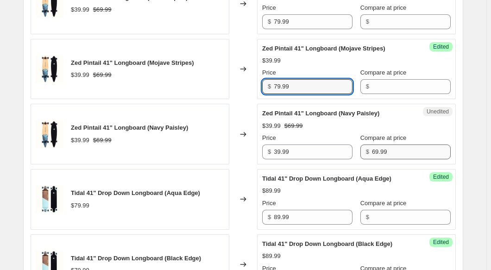
type input "79.99"
click at [394, 159] on input "69.99" at bounding box center [411, 152] width 79 height 15
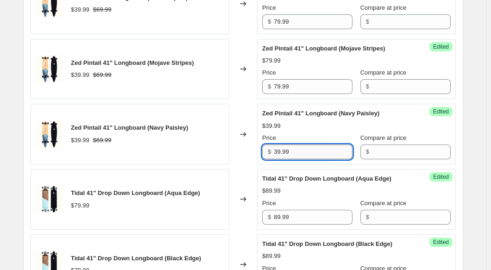
click at [330, 159] on input "39.99" at bounding box center [313, 152] width 79 height 15
paste input "7"
type input "79.99"
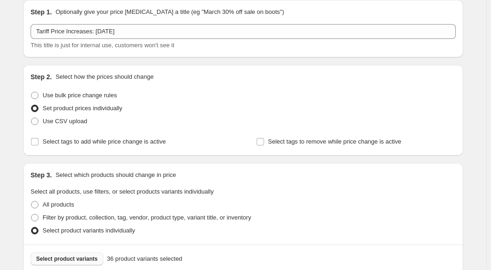
scroll to position [99, 0]
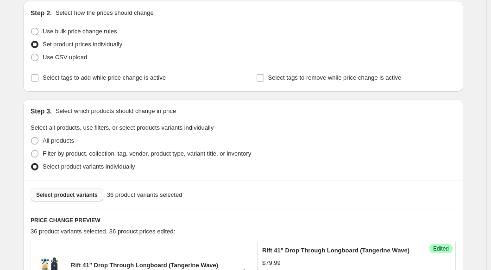
click at [70, 199] on button "Select product variants" at bounding box center [67, 195] width 73 height 13
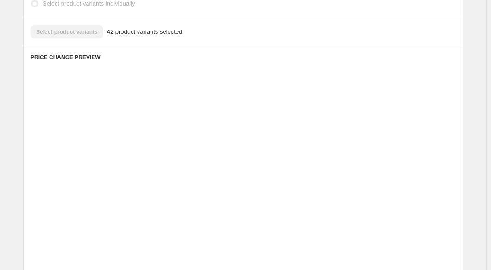
scroll to position [268, 0]
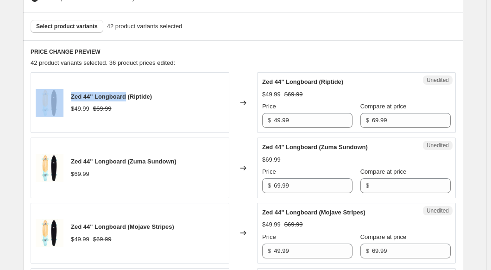
drag, startPoint x: 128, startPoint y: 96, endPoint x: 68, endPoint y: 97, distance: 60.3
click at [68, 97] on div "Zed 44" Longboard (Riptide) $49.99 $69.99" at bounding box center [130, 102] width 199 height 61
copy div "Zed 44" Longboard"
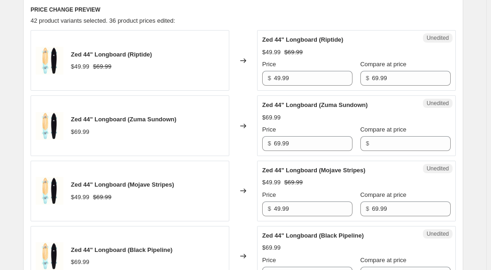
scroll to position [394, 0]
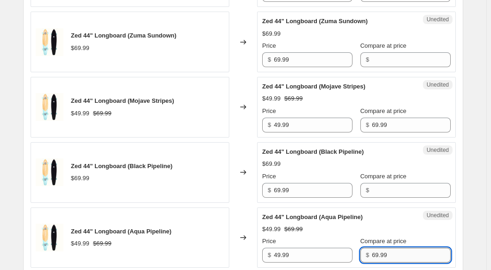
click at [391, 252] on input "69.99" at bounding box center [411, 255] width 79 height 15
click at [312, 256] on input "49.99" at bounding box center [313, 255] width 79 height 15
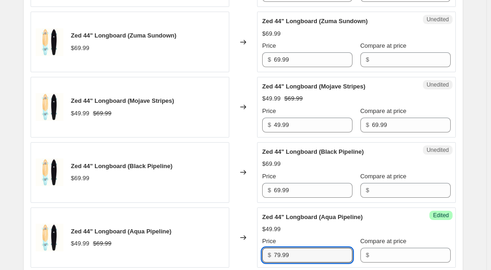
type input "79.99"
click at [324, 228] on div "$49.99" at bounding box center [356, 229] width 189 height 9
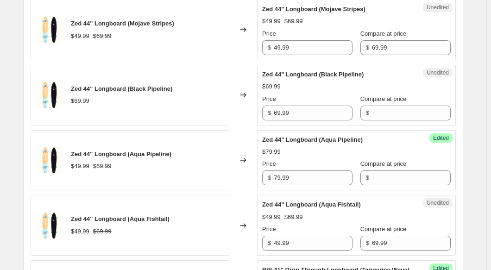
scroll to position [478, 0]
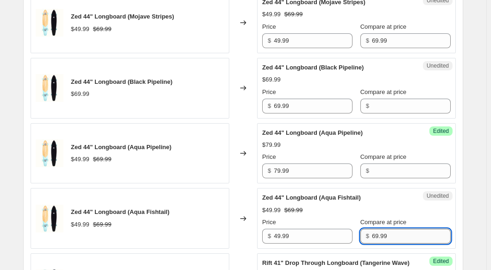
click at [398, 237] on input "69.99" at bounding box center [411, 236] width 79 height 15
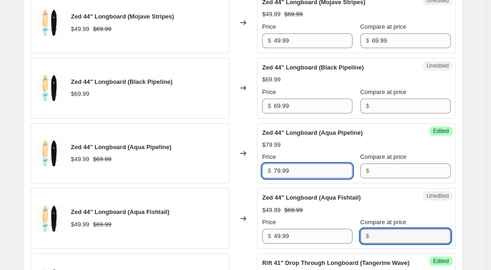
click at [302, 170] on input "79.99" at bounding box center [313, 171] width 79 height 15
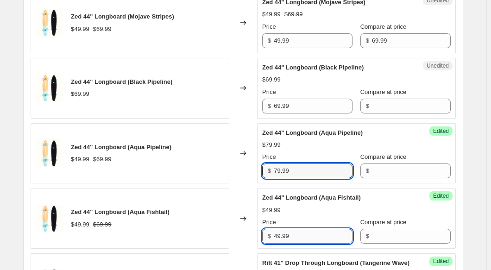
click at [310, 234] on input "49.99" at bounding box center [313, 236] width 79 height 15
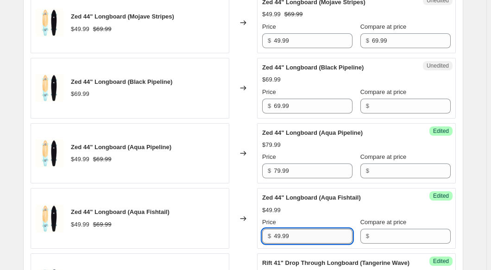
click at [310, 234] on input "49.99" at bounding box center [313, 236] width 79 height 15
paste input "7"
type input "79.99"
click at [323, 218] on div "Price" at bounding box center [307, 222] width 90 height 9
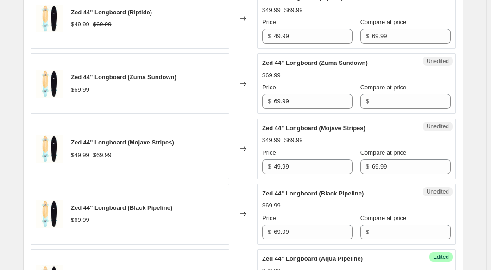
scroll to position [310, 0]
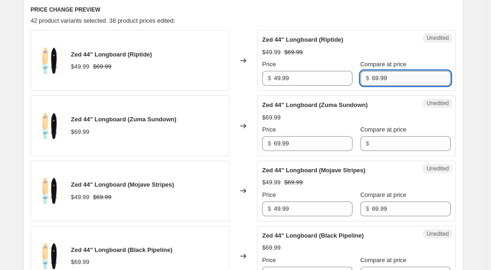
click at [411, 74] on input "69.99" at bounding box center [411, 78] width 79 height 15
click at [350, 78] on div "Price $ 49.99 Compare at price $" at bounding box center [356, 73] width 189 height 26
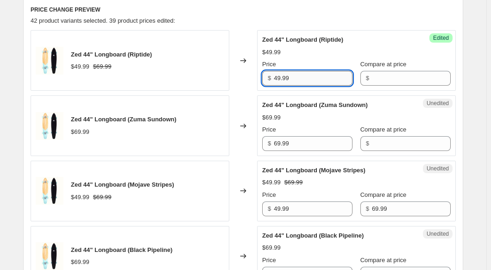
click at [327, 78] on input "49.99" at bounding box center [313, 78] width 79 height 15
paste input "7"
type input "79.99"
click at [353, 18] on div "42 product variants selected. 39 product prices edited:" at bounding box center [243, 20] width 425 height 9
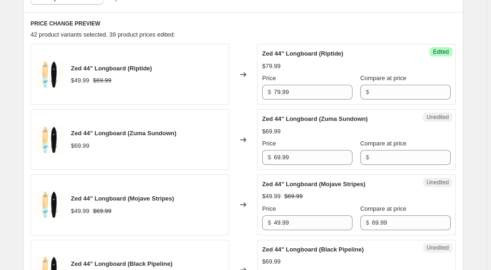
scroll to position [268, 0]
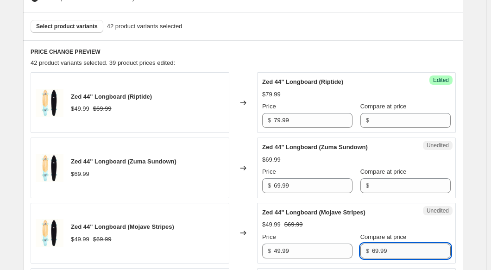
click at [395, 253] on input "69.99" at bounding box center [411, 251] width 79 height 15
click at [315, 246] on input "49.99" at bounding box center [313, 251] width 79 height 15
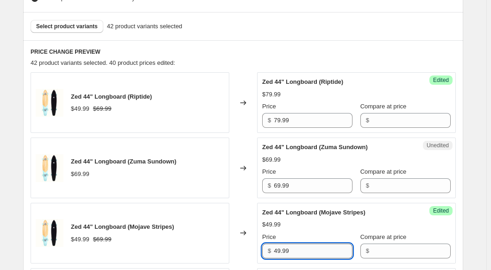
click at [315, 246] on input "49.99" at bounding box center [313, 251] width 79 height 15
paste input "7"
type input "79.99"
click at [326, 226] on div "$49.99" at bounding box center [356, 224] width 189 height 9
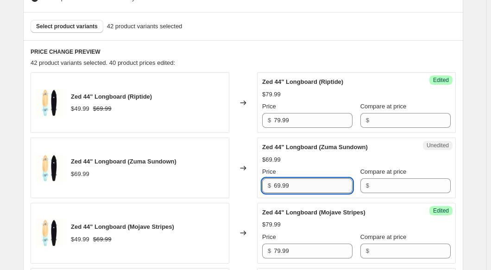
click at [300, 190] on input "69.99" at bounding box center [313, 185] width 79 height 15
paste input "7"
type input "79.99"
click at [348, 166] on div "Zed 44" Longboard (Zuma Sundown) $69.99 Price $ 79.99 Compare at price $" at bounding box center [356, 168] width 189 height 51
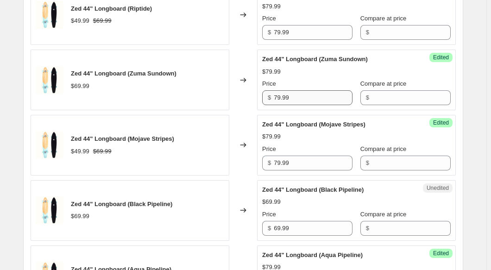
scroll to position [394, 0]
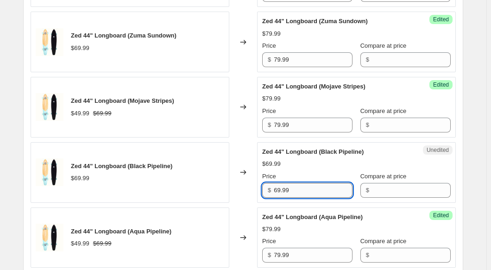
click at [291, 195] on input "69.99" at bounding box center [313, 190] width 79 height 15
paste input "7"
type input "79.99"
click at [329, 172] on div "Price" at bounding box center [307, 176] width 90 height 9
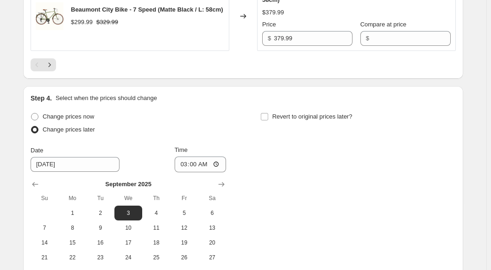
scroll to position [1658, 0]
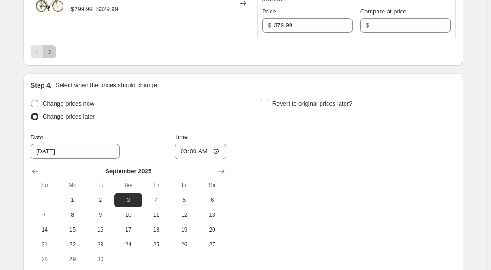
click at [53, 57] on icon "Next" at bounding box center [49, 51] width 9 height 9
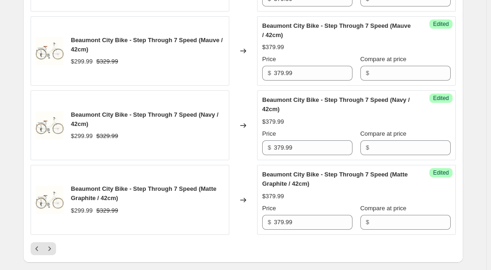
scroll to position [1616, 0]
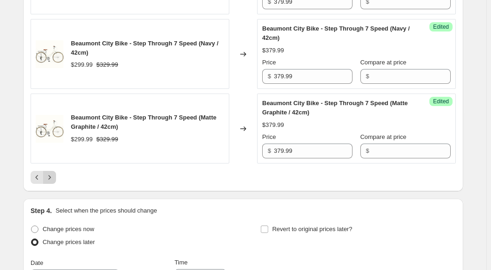
click at [54, 182] on icon "Next" at bounding box center [49, 177] width 9 height 9
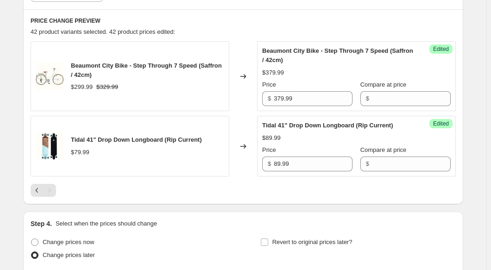
scroll to position [366, 0]
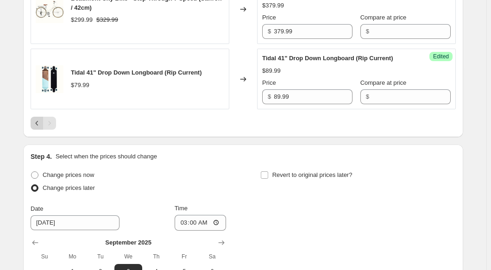
click at [40, 125] on icon "Previous" at bounding box center [36, 123] width 9 height 9
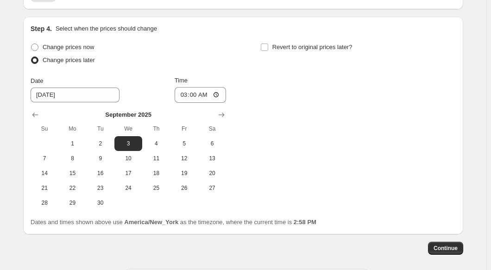
scroll to position [1865, 0]
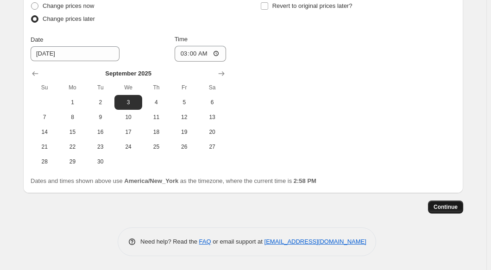
click at [457, 206] on span "Continue" at bounding box center [446, 206] width 24 height 7
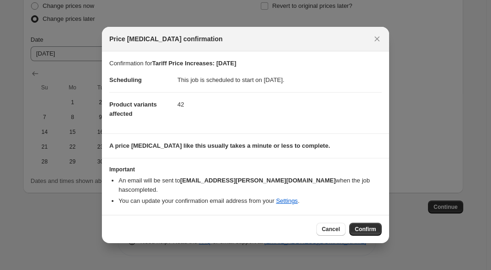
click at [377, 226] on button "Confirm" at bounding box center [365, 229] width 32 height 13
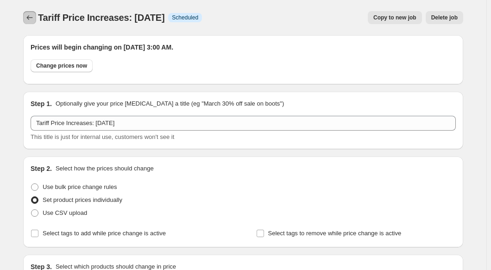
click at [31, 15] on icon "Price change jobs" at bounding box center [29, 17] width 9 height 9
